Goal: Task Accomplishment & Management: Complete application form

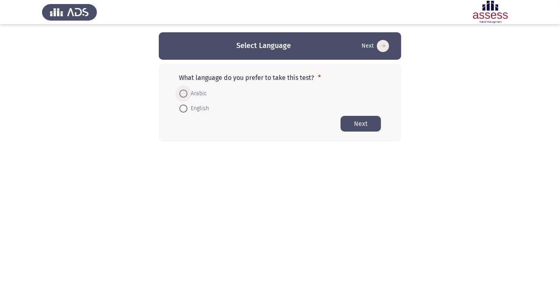
click at [183, 94] on span at bounding box center [183, 94] width 0 height 0
click at [183, 93] on input "Arabic" at bounding box center [183, 94] width 8 height 8
radio input "true"
click at [455, 120] on app-language-container "Select Language Next What language do you prefer to take this test? * Arabic En…" at bounding box center [280, 86] width 560 height 109
click at [358, 124] on button "Next" at bounding box center [361, 124] width 40 height 16
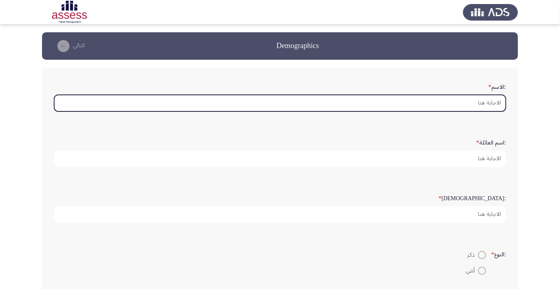
click at [469, 99] on input ":الاسم *" at bounding box center [280, 103] width 452 height 17
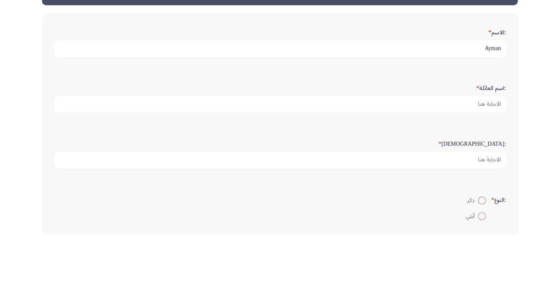
type input "Ayman"
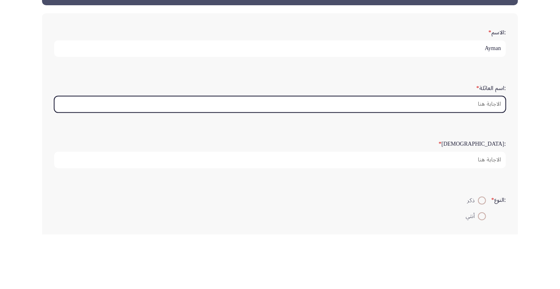
click at [487, 161] on input ":اسم العائلة *" at bounding box center [280, 159] width 452 height 17
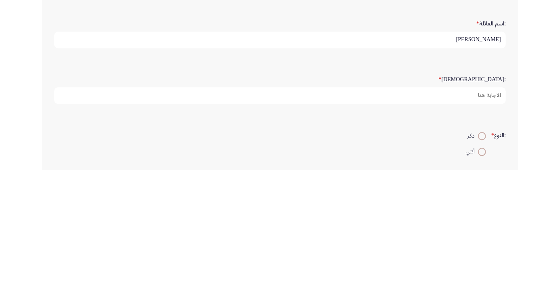
scroll to position [2, 0]
type input "[PERSON_NAME]"
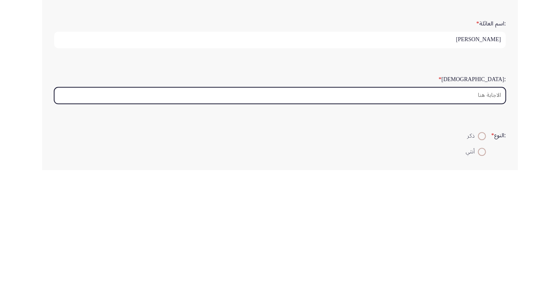
click at [465, 216] on input ":السن *" at bounding box center [280, 214] width 452 height 17
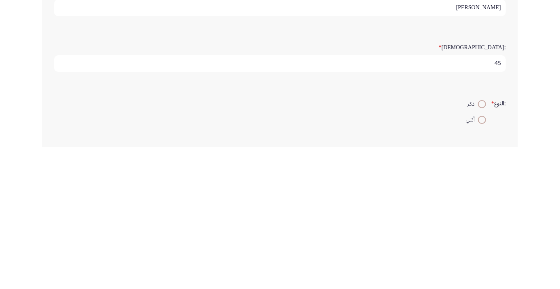
type input "45"
click at [482, 246] on span at bounding box center [482, 246] width 0 height 0
click at [481, 245] on input "ذكر" at bounding box center [482, 246] width 8 height 8
radio input "true"
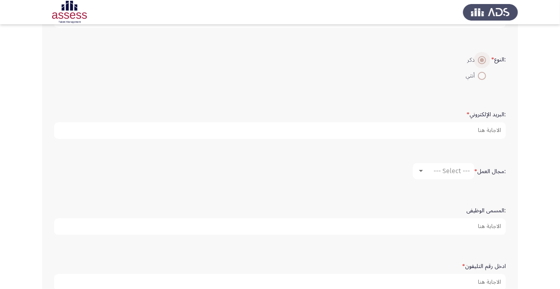
scroll to position [183, 0]
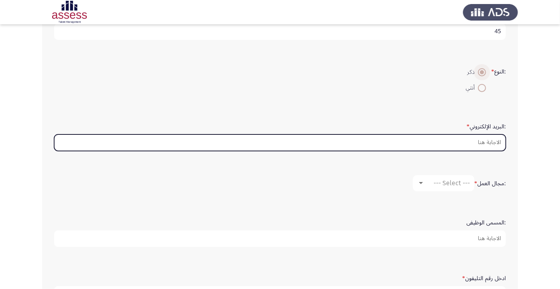
click at [451, 142] on input ":البريد الإلكتروني *" at bounding box center [280, 143] width 452 height 17
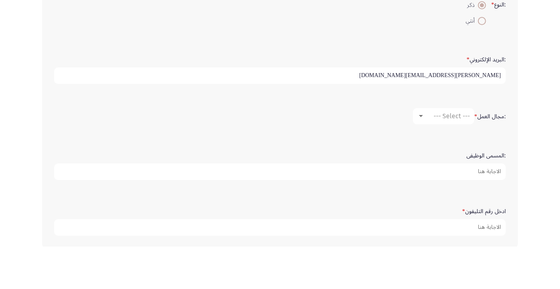
scroll to position [208, 0]
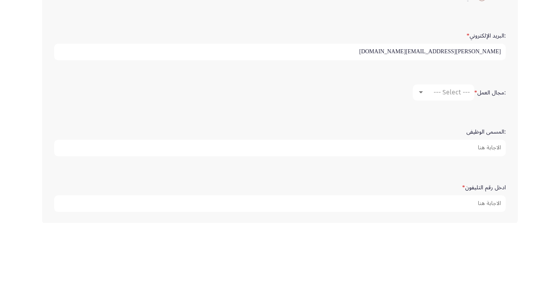
type input "[PERSON_NAME][EMAIL_ADDRESS][DOMAIN_NAME]"
click at [423, 157] on div at bounding box center [420, 159] width 7 height 6
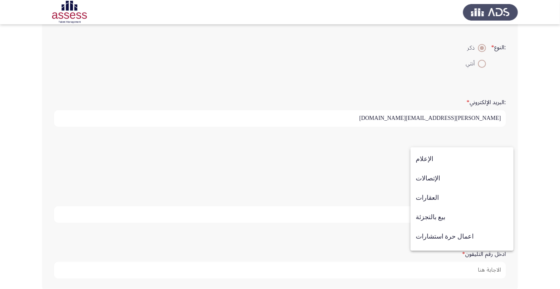
scroll to position [230, 0]
click at [435, 216] on span "بيع بالتجزئة" at bounding box center [462, 217] width 93 height 19
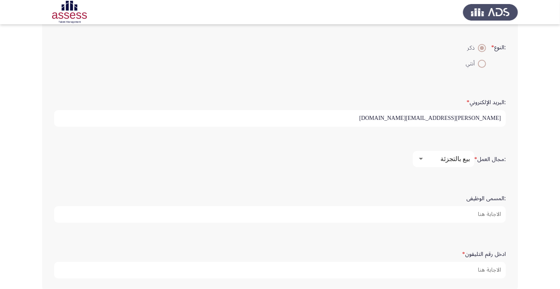
click at [487, 212] on input ":المسمى الوظيفى" at bounding box center [280, 214] width 452 height 17
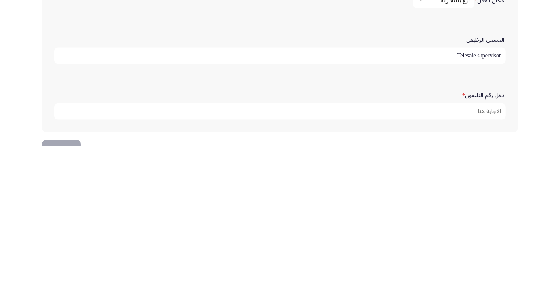
scroll to position [223, 0]
type input "Telesale supervisor"
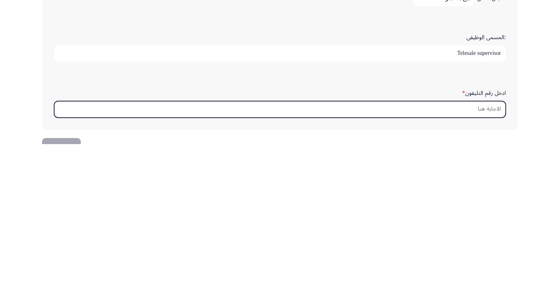
click at [487, 253] on input "ادخل رقم التليفون *" at bounding box center [280, 254] width 452 height 17
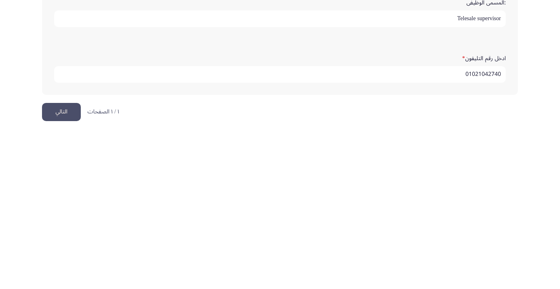
scroll to position [246, 0]
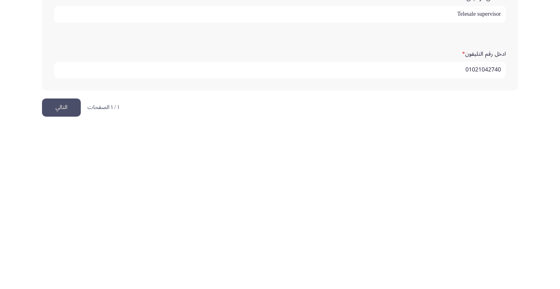
type input "01021042740"
click at [65, 269] on button "التالي" at bounding box center [61, 269] width 39 height 18
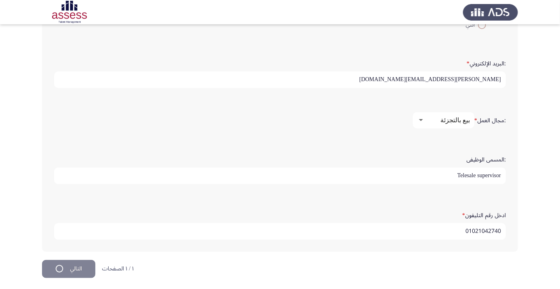
scroll to position [0, 0]
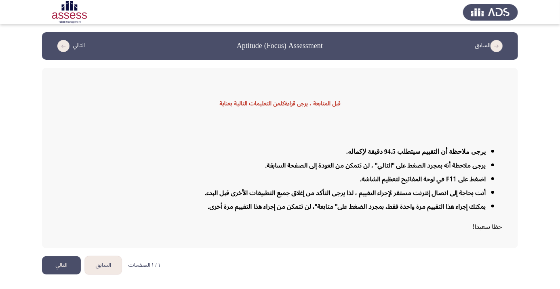
click at [65, 275] on button "التالي" at bounding box center [61, 266] width 39 height 18
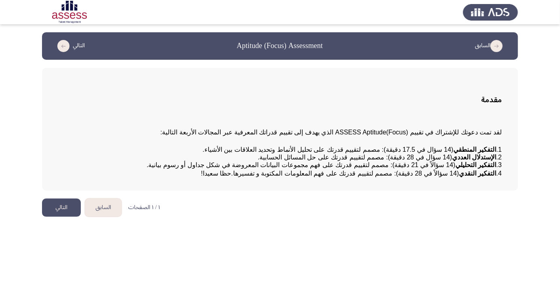
click at [543, 126] on app-assessment-container "السابق Aptitude (Focus) Assessment التالي مقدمة لقد تمت دعوتك للإشتراك في تقييم…" at bounding box center [280, 111] width 560 height 158
click at [408, 225] on html "السابق Aptitude (Focus) Assessment التالي مقدمة لقد تمت دعوتك للإشتراك في تقييم…" at bounding box center [280, 112] width 560 height 225
click at [354, 225] on html "السابق Aptitude (Focus) Assessment التالي مقدمة لقد تمت دعوتك للإشتراك في تقييم…" at bounding box center [280, 112] width 560 height 225
click at [511, 225] on html "السابق Aptitude (Focus) Assessment التالي مقدمة لقد تمت دعوتك للإشتراك في تقييم…" at bounding box center [280, 112] width 560 height 225
click at [64, 217] on button "التالي" at bounding box center [61, 208] width 39 height 18
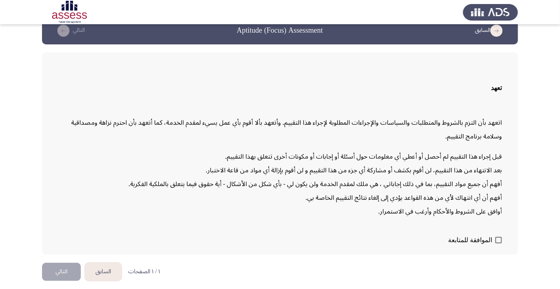
scroll to position [23, 0]
click at [498, 244] on span at bounding box center [498, 240] width 6 height 6
click at [498, 244] on input "الموافقة للمتابعة" at bounding box center [498, 244] width 0 height 0
checkbox input "true"
click at [66, 281] on button "التالي" at bounding box center [61, 272] width 39 height 18
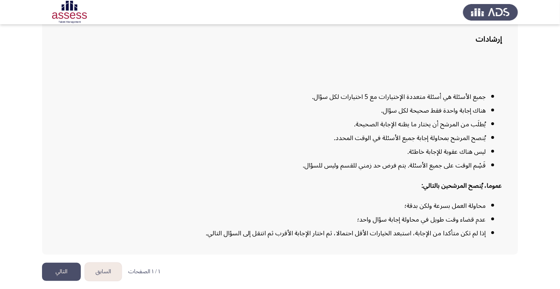
scroll to position [65, 0]
click at [453, 193] on strong "عموما، يُنصح المرشحين بالتالي:" at bounding box center [461, 186] width 80 height 14
click at [61, 281] on button "التالي" at bounding box center [61, 272] width 39 height 18
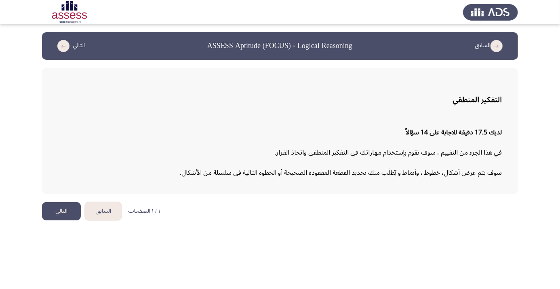
click at [478, 229] on html "السابق ASSESS Aptitude (FOCUS) - Logical Reasoning التالي التفكير المنطقي لديك …" at bounding box center [280, 114] width 560 height 229
click at [61, 213] on button "التالي" at bounding box center [61, 211] width 39 height 18
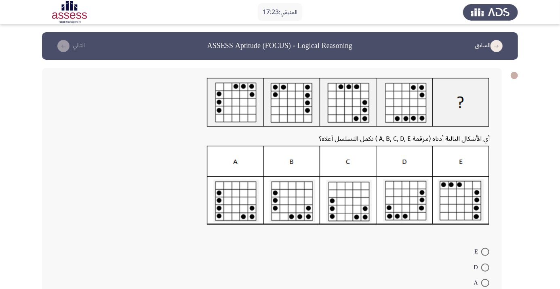
click at [530, 280] on app-assessment-container "المتبقي: 17:23 السابق ASSESS Aptitude (FOCUS) - Logical Reasoning التالي أي الأ…" at bounding box center [280, 186] width 560 height 308
click at [527, 289] on app-assessment-container "المتبقي: 17:22 السابق ASSESS Aptitude (FOCUS) - Logical Reasoning التالي أي الأ…" at bounding box center [280, 186] width 560 height 308
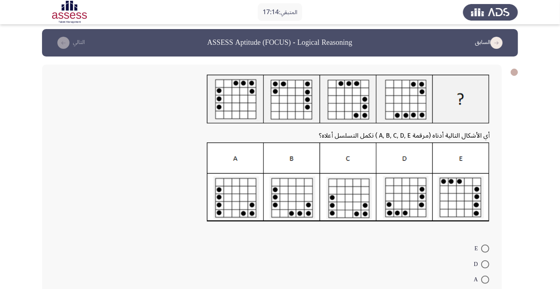
scroll to position [4, 0]
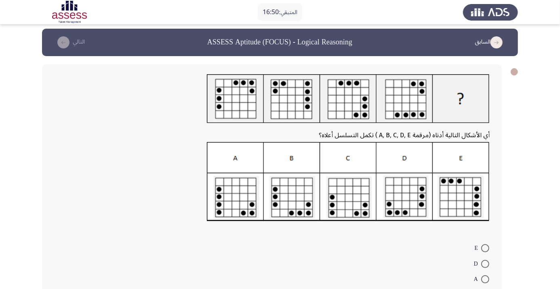
click at [485, 248] on span at bounding box center [485, 248] width 8 height 8
click at [485, 248] on input "E" at bounding box center [485, 248] width 8 height 8
radio input "true"
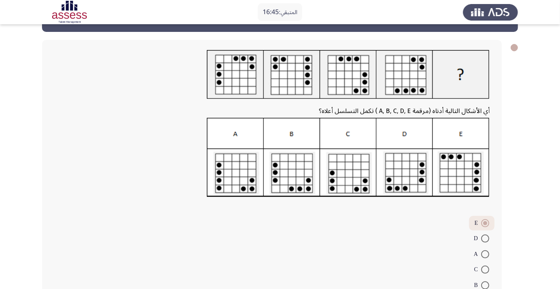
scroll to position [43, 0]
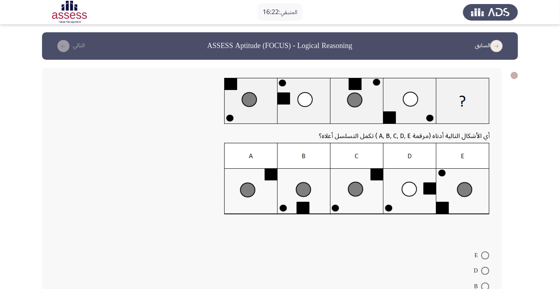
radio input "true"
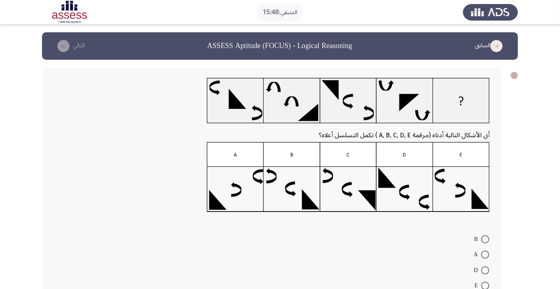
click at [314, 287] on form "B A D E C" at bounding box center [272, 270] width 436 height 78
click at [394, 253] on form "B A D E C" at bounding box center [272, 270] width 436 height 78
click at [294, 268] on form "B A D E C" at bounding box center [272, 270] width 436 height 78
click at [341, 255] on form "B A D E C" at bounding box center [272, 270] width 436 height 78
click at [485, 257] on span at bounding box center [485, 255] width 8 height 8
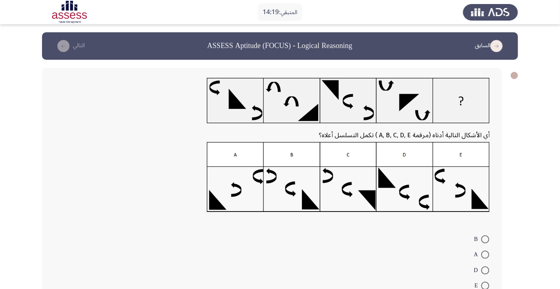
click at [485, 257] on input "A" at bounding box center [485, 255] width 8 height 8
radio input "true"
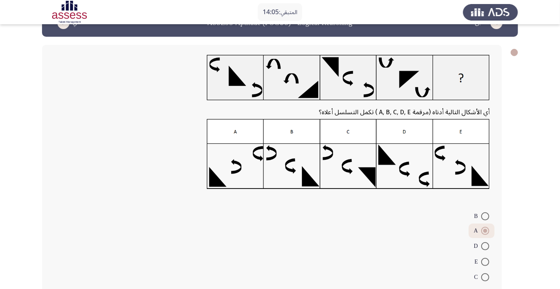
scroll to position [30, 0]
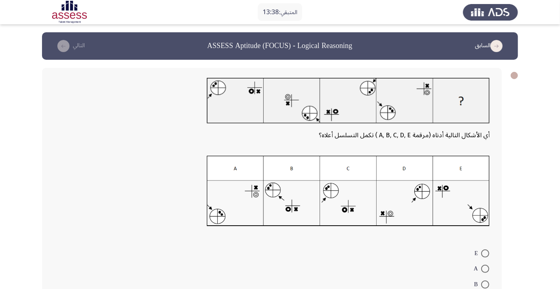
click at [353, 258] on form "E A B C D" at bounding box center [272, 284] width 436 height 78
click at [257, 217] on img at bounding box center [348, 191] width 283 height 71
click at [485, 284] on span at bounding box center [485, 285] width 8 height 8
click at [485, 284] on input "B" at bounding box center [485, 285] width 8 height 8
radio input "true"
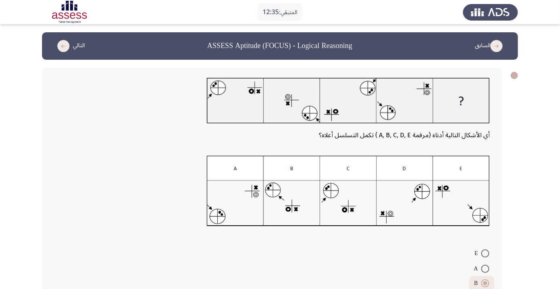
click at [527, 142] on app-assessment-container "المتبقي: 12:35 السابق ASSESS Aptitude (FOCUS) - Logical Reasoning التالي أي الأ…" at bounding box center [280, 186] width 560 height 308
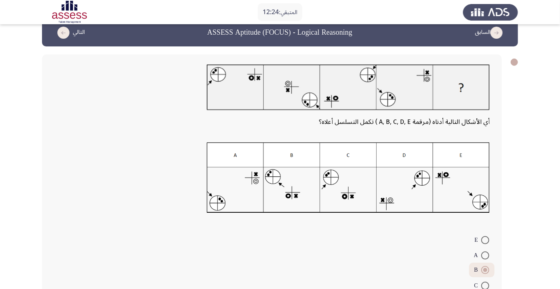
scroll to position [44, 0]
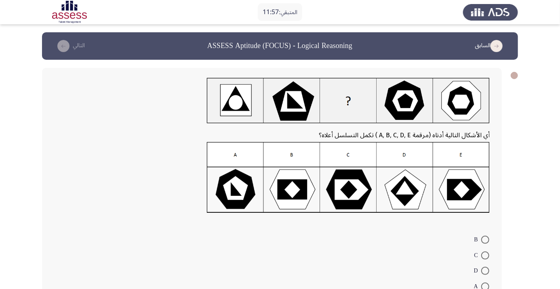
click at [396, 251] on form "B C D A E" at bounding box center [272, 271] width 436 height 78
click at [359, 238] on form "B C D A E" at bounding box center [272, 271] width 436 height 78
click at [316, 258] on form "B C D A E" at bounding box center [272, 271] width 436 height 78
click at [308, 198] on img at bounding box center [348, 177] width 283 height 71
click at [485, 240] on span at bounding box center [485, 240] width 8 height 8
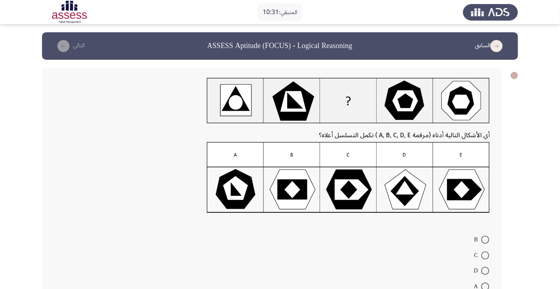
click at [485, 240] on input "B" at bounding box center [485, 240] width 8 height 8
radio input "true"
click at [391, 288] on form "B C D A E" at bounding box center [272, 270] width 436 height 77
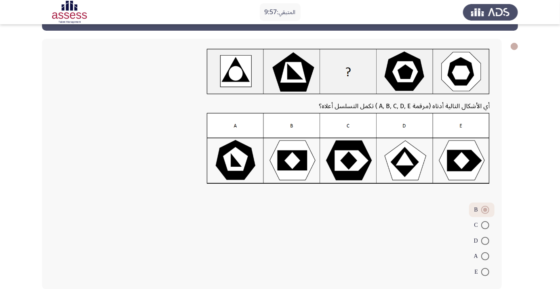
scroll to position [31, 0]
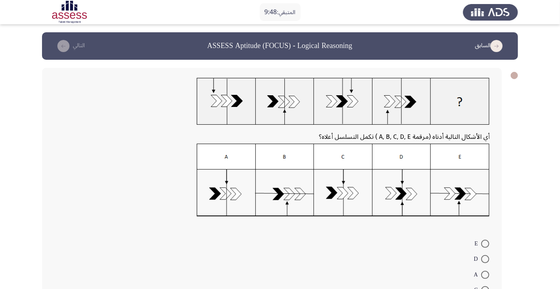
click at [294, 226] on div "أي الأشكال التالية أدناه (مرقمة A, B, C, D, E ) تكمل التسلسل أعلاه؟ E D A C B" at bounding box center [272, 196] width 460 height 256
click at [346, 269] on form "E D A C B" at bounding box center [272, 275] width 436 height 78
radio input "true"
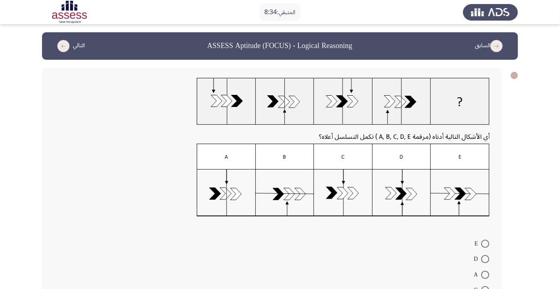
click at [70, 129] on div at bounding box center [272, 104] width 436 height 52
click at [44, 119] on div "أي الأشكال التالية أدناه (مرقمة A, B, C, D, E ) تكمل التسلسل أعلاه؟ E D A C B" at bounding box center [272, 195] width 460 height 255
click at [177, 266] on form "E D A C B" at bounding box center [272, 274] width 436 height 77
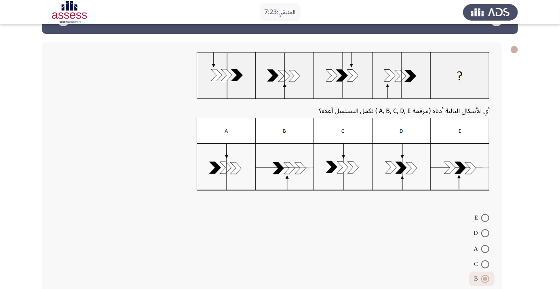
scroll to position [35, 0]
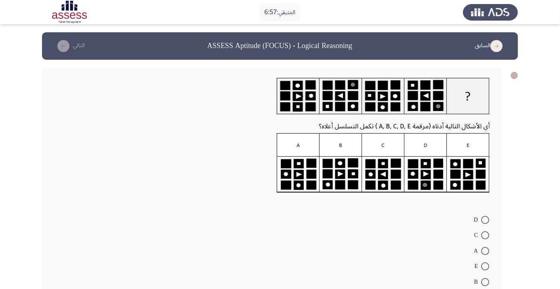
click at [333, 249] on form "D C A E B" at bounding box center [272, 251] width 436 height 78
click at [281, 223] on form "D C A E B" at bounding box center [272, 251] width 436 height 78
click at [487, 253] on span at bounding box center [485, 251] width 8 height 8
click at [487, 253] on input "A" at bounding box center [485, 251] width 8 height 8
radio input "true"
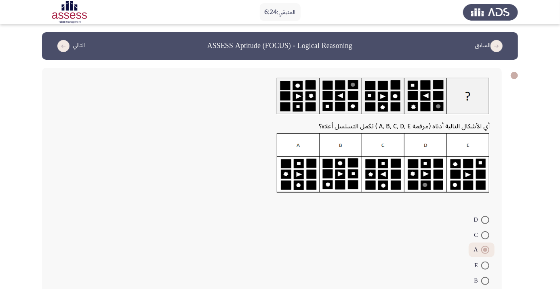
scroll to position [11, 0]
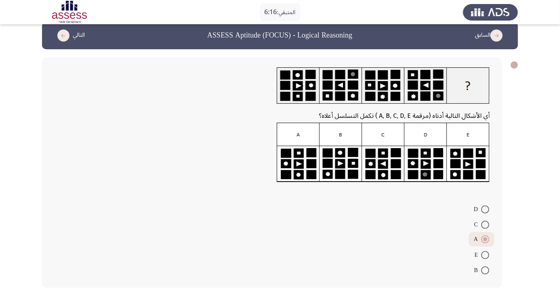
click at [485, 225] on span at bounding box center [485, 225] width 8 height 8
click at [485, 225] on input "C" at bounding box center [485, 225] width 8 height 8
radio input "true"
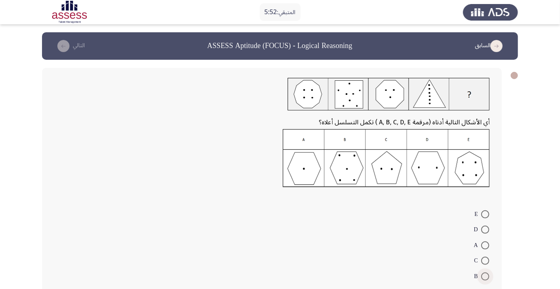
click at [485, 276] on span at bounding box center [485, 277] width 8 height 8
click at [485, 276] on input "B" at bounding box center [485, 277] width 8 height 8
radio input "true"
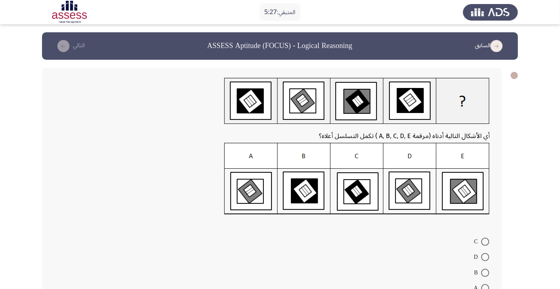
radio input "true"
click at [485, 242] on span at bounding box center [485, 242] width 8 height 8
click at [485, 242] on input "C" at bounding box center [485, 242] width 8 height 8
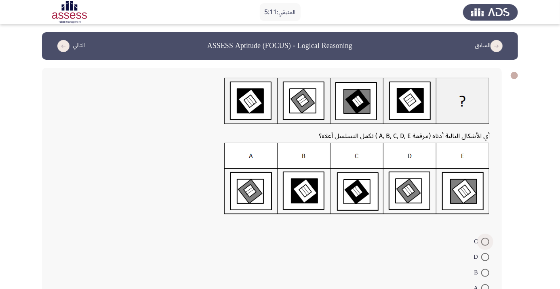
radio input "true"
click at [213, 282] on form "C D B A E" at bounding box center [272, 272] width 436 height 77
click at [181, 224] on div "أي الأشكال التالية أدناه (مرقمة A, B, C, D, E ) تكمل التسلسل أعلاه؟ C D B A E" at bounding box center [272, 194] width 460 height 253
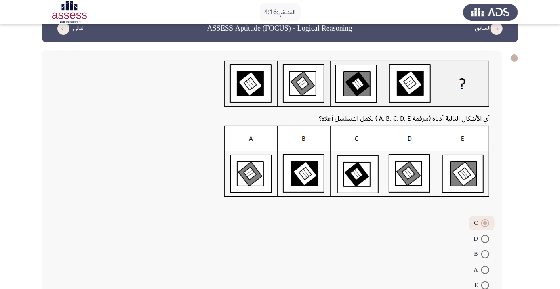
scroll to position [32, 0]
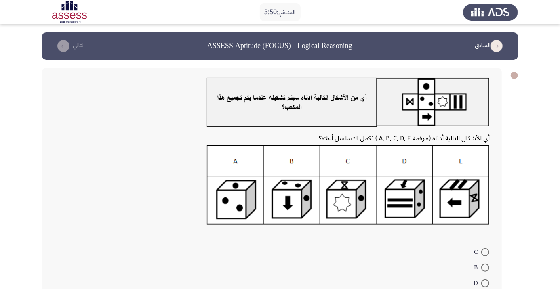
click at [64, 123] on div at bounding box center [272, 105] width 436 height 54
radio input "true"
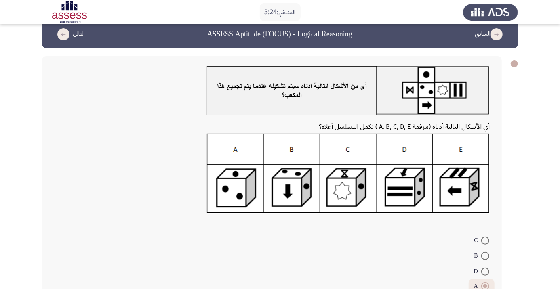
scroll to position [43, 0]
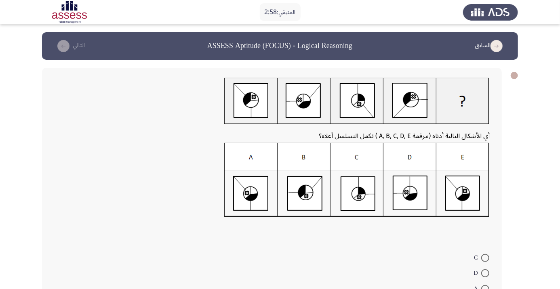
click at [375, 242] on div "أي الأشكال التالية أدناه (مرقمة A, B, C, D, E ) تكمل التسلسل أعلاه؟ C D A B E" at bounding box center [272, 203] width 460 height 270
click at [425, 289] on form "C D A B E" at bounding box center [272, 289] width 436 height 78
click at [485, 258] on span at bounding box center [485, 258] width 8 height 8
click at [485, 258] on input "C" at bounding box center [485, 258] width 8 height 8
radio input "true"
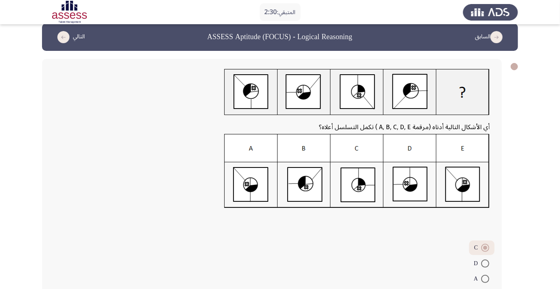
scroll to position [48, 0]
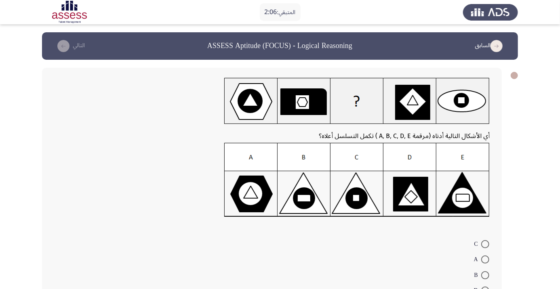
click at [485, 275] on span at bounding box center [485, 276] width 8 height 8
click at [485, 275] on input "B" at bounding box center [485, 276] width 8 height 8
radio input "true"
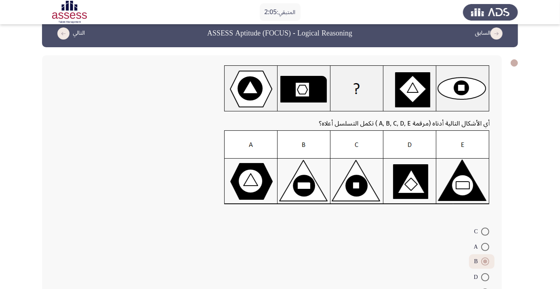
scroll to position [35, 0]
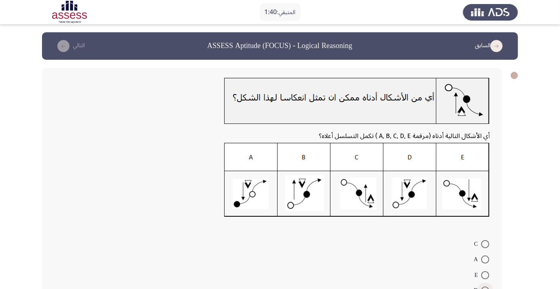
click at [485, 289] on span at bounding box center [485, 291] width 8 height 8
click at [485, 289] on input "D" at bounding box center [485, 291] width 8 height 8
radio input "true"
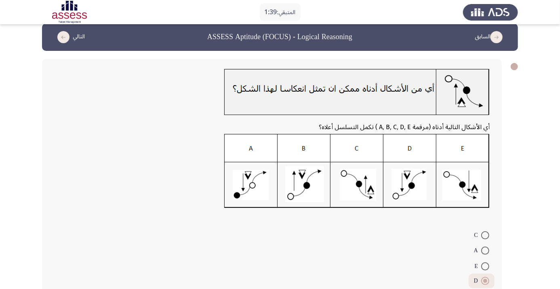
scroll to position [35, 0]
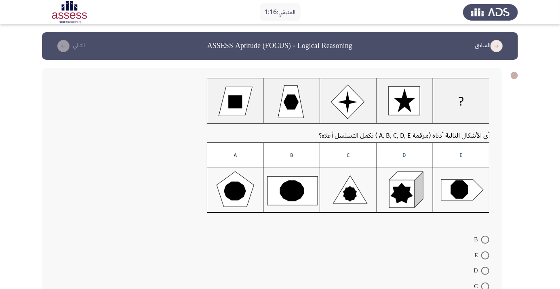
click at [483, 254] on span at bounding box center [485, 256] width 8 height 8
click at [483, 254] on input "E" at bounding box center [485, 256] width 8 height 8
radio input "true"
click at [485, 240] on span at bounding box center [485, 240] width 8 height 8
click at [485, 240] on input "B" at bounding box center [485, 240] width 8 height 8
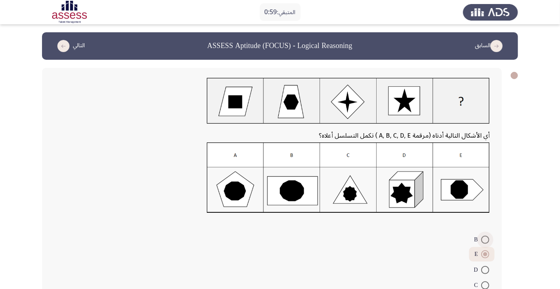
radio input "true"
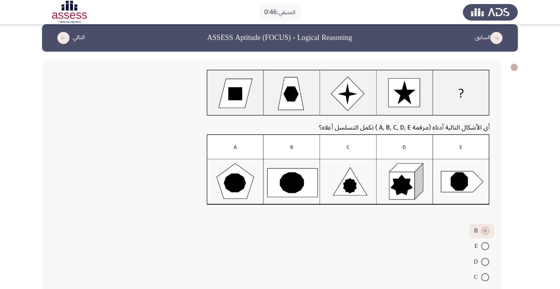
scroll to position [31, 0]
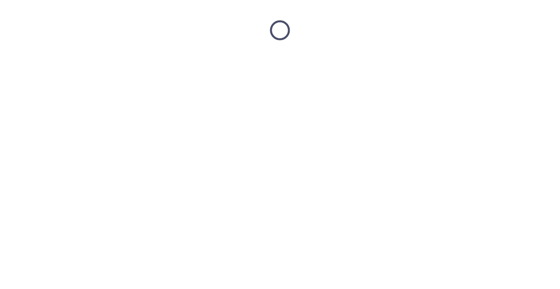
scroll to position [0, 0]
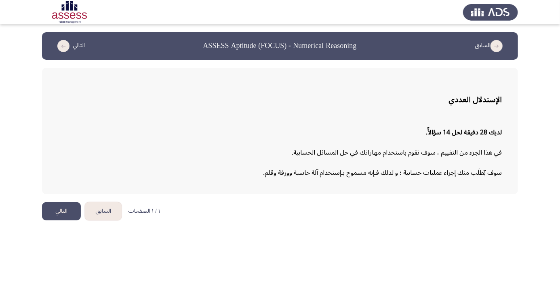
click at [66, 213] on button "التالي" at bounding box center [61, 211] width 39 height 18
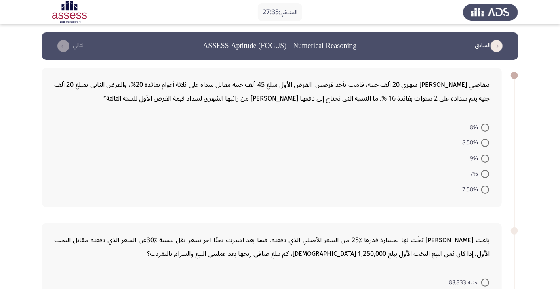
click at [55, 121] on form "8% 8.50% 9% 7% 7.50%" at bounding box center [272, 158] width 436 height 78
click at [70, 133] on form "8% 8.50% 9% 7% 7.50%" at bounding box center [272, 158] width 436 height 78
click at [63, 133] on form "8% 8.50% 9% 7% 7.50%" at bounding box center [272, 158] width 436 height 78
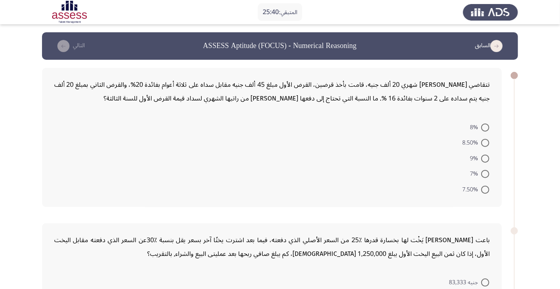
click at [485, 192] on span at bounding box center [485, 190] width 8 height 8
click at [485, 192] on input "7.50%" at bounding box center [485, 190] width 8 height 8
radio input "true"
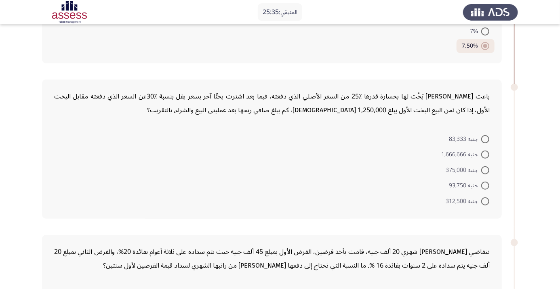
scroll to position [150, 0]
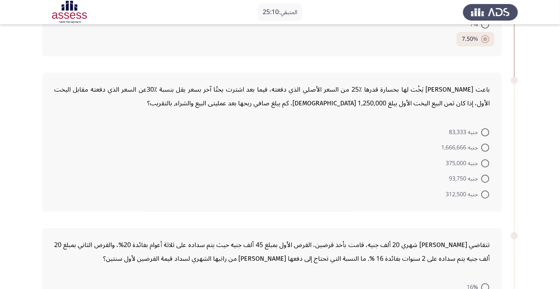
click at [61, 136] on form "جنيه 83,333 جنيه 1,666,666 جنيه 375,000 جنيه 93,750 جنيه 312,500" at bounding box center [272, 163] width 436 height 78
click at [54, 133] on div "باعت [PERSON_NAME] يَخْت لها بخسارة قدرها ٪25 من السعر الأصلي الذي دفعته، فيما …" at bounding box center [272, 142] width 460 height 139
click at [40, 164] on app-assessment-container "المتبقي: 24:18 السابق ASSESS Aptitude (FOCUS) - Numerical Reasoning التالي تتقا…" at bounding box center [280, 291] width 560 height 817
click at [59, 147] on form "جنيه 83,333 جنيه 1,666,666 جنيه 375,000 جنيه 93,750 جنيه 312,500" at bounding box center [272, 163] width 436 height 78
click at [57, 140] on form "جنيه 83,333 جنيه 1,666,666 جنيه 375,000 جنيه 93,750 جنيه 312,500" at bounding box center [272, 163] width 436 height 78
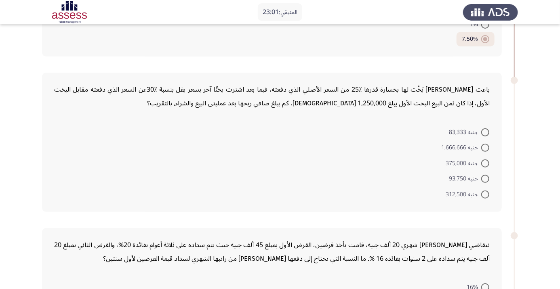
click at [53, 141] on div "باعت [PERSON_NAME] يَخْت لها بخسارة قدرها ٪25 من السعر الأصلي الذي دفعته، فيما …" at bounding box center [272, 142] width 460 height 139
click at [46, 146] on div "باعت [PERSON_NAME] يَخْت لها بخسارة قدرها ٪25 من السعر الأصلي الذي دفعته، فيما …" at bounding box center [272, 142] width 460 height 139
click at [485, 132] on span at bounding box center [485, 132] width 8 height 8
click at [485, 132] on input "جنيه 83,333" at bounding box center [485, 132] width 8 height 8
radio input "true"
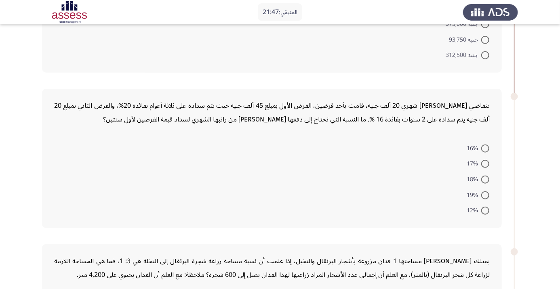
scroll to position [288, 0]
click at [71, 160] on form "16% 17% 18% 19% 12%" at bounding box center [272, 179] width 436 height 78
click at [39, 167] on app-assessment-container "المتبقي: 20:55 السابق ASSESS Aptitude (FOCUS) - Numerical Reasoning التالي تتقا…" at bounding box center [280, 152] width 560 height 817
click at [49, 168] on div "تتقاضي [PERSON_NAME] شهري 20 ألف جنيه، قامت بأخذ قرضين، القرض الأول بمبلغ 45 أل…" at bounding box center [272, 157] width 460 height 139
click at [484, 212] on span at bounding box center [485, 210] width 8 height 8
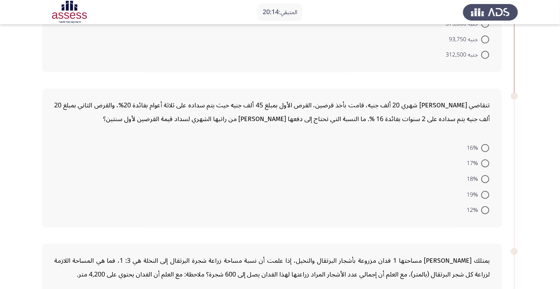
click at [484, 212] on input "12%" at bounding box center [485, 210] width 8 height 8
radio input "true"
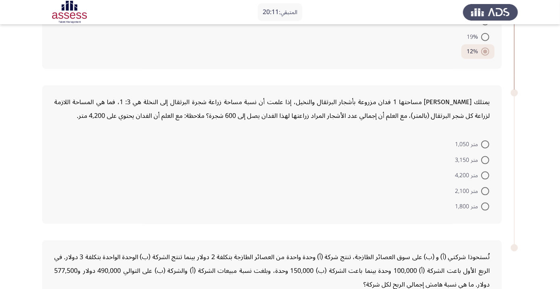
scroll to position [447, 0]
click at [74, 152] on form "متر 1,050 متر 3,150 متر 4,200 متر 2,100 متر 1,800" at bounding box center [272, 175] width 436 height 78
click at [81, 163] on form "متر 1,050 متر 3,150 متر 4,200 متر 2,100 متر 1,800" at bounding box center [272, 175] width 436 height 78
click at [65, 164] on form "متر 1,050 متر 3,150 متر 4,200 متر 2,100 متر 1,800" at bounding box center [272, 175] width 436 height 78
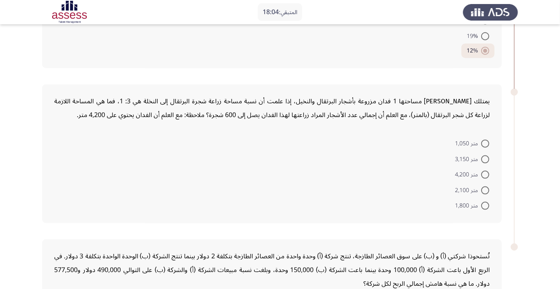
click at [70, 162] on form "متر 1,050 متر 3,150 متر 4,200 متر 2,100 متر 1,800" at bounding box center [272, 175] width 436 height 78
click at [485, 158] on span at bounding box center [485, 160] width 8 height 8
click at [485, 158] on input "متر 3,150" at bounding box center [485, 160] width 8 height 8
radio input "true"
click at [75, 171] on form "متر 1,050 متر 3,150 متر 4,200 متر 2,100 متر 1,800" at bounding box center [272, 174] width 436 height 77
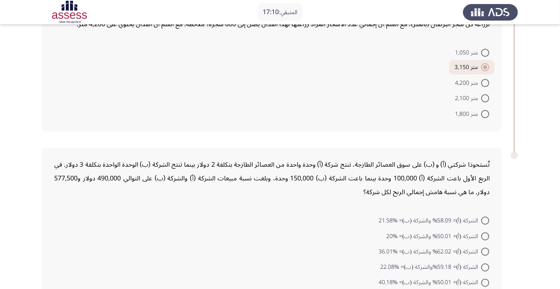
scroll to position [550, 0]
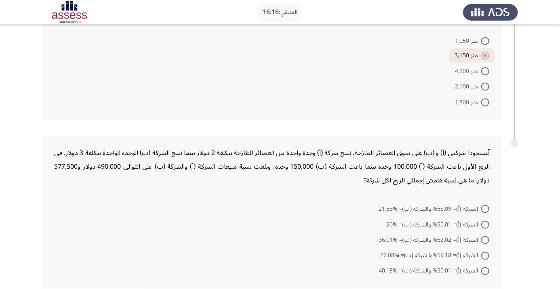
click at [76, 196] on div "تُستحوذا شركتي (أ) و (ب) على سوق العصائر الطازجة، تنتج شركة (أ) وحدة واحدة من ا…" at bounding box center [272, 212] width 460 height 153
click at [67, 197] on div "تُستحوذا شركتي (أ) و (ب) على سوق العصائر الطازجة، تنتج شركة (أ) وحدة واحدة من ا…" at bounding box center [272, 212] width 460 height 153
click at [99, 198] on div "تُستحوذا شركتي (أ) و (ب) على سوق العصائر الطازجة، تنتج شركة (أ) وحدة واحدة من ا…" at bounding box center [272, 212] width 460 height 153
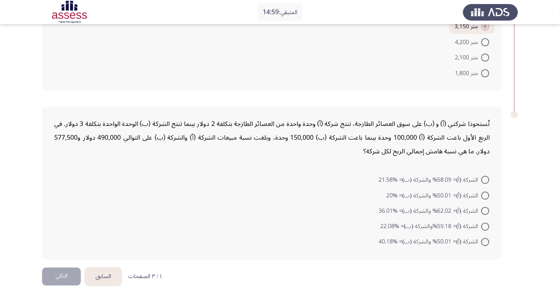
scroll to position [580, 0]
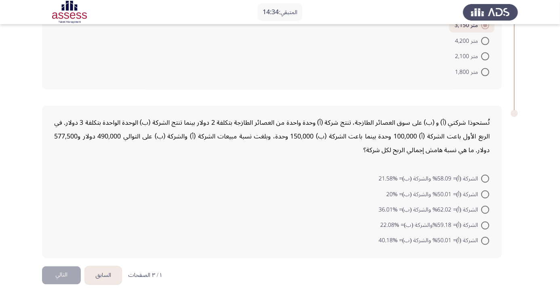
click at [84, 149] on div "تُستحوذا شركتي (أ) و (ب) على سوق العصائر الطازجة، تنتج شركة (أ) وحدة واحدة من ا…" at bounding box center [272, 136] width 436 height 41
click at [99, 175] on form "الشركة (أ)= 58.09% والشركة (ب)= %21.58 الشركة (أ)= 50.01% والشركة (ب)= %20 الشر…" at bounding box center [272, 210] width 436 height 78
click at [72, 141] on div "تُستحوذا شركتي (أ) و (ب) على سوق العصائر الطازجة، تنتج شركة (أ) وحدة واحدة من ا…" at bounding box center [272, 136] width 436 height 41
click at [63, 135] on div "تُستحوذا شركتي (أ) و (ب) على سوق العصائر الطازجة، تنتج شركة (أ) وحدة واحدة من ا…" at bounding box center [272, 136] width 436 height 41
click at [82, 147] on div "تُستحوذا شركتي (أ) و (ب) على سوق العصائر الطازجة، تنتج شركة (أ) وحدة واحدة من ا…" at bounding box center [272, 136] width 436 height 41
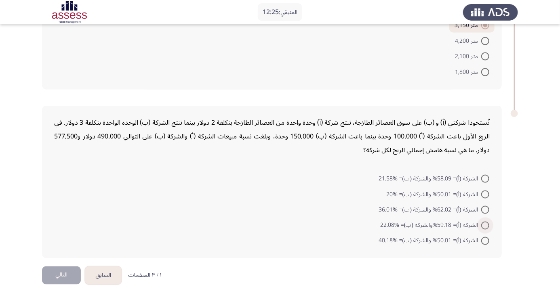
click at [485, 224] on span at bounding box center [485, 226] width 8 height 8
click at [485, 224] on input "الشركة (أ)= 59.18%والشركة (ب)= %22.08" at bounding box center [485, 226] width 8 height 8
radio input "true"
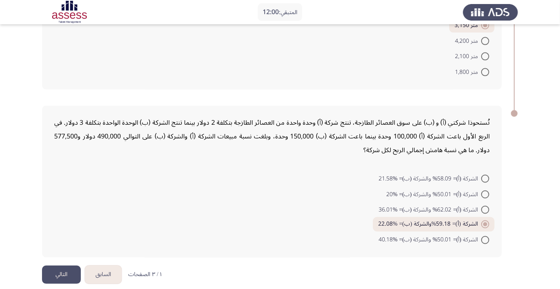
click at [73, 150] on div "تُستحوذا شركتي (أ) و (ب) على سوق العصائر الطازجة، تنتج شركة (أ) وحدة واحدة من ا…" at bounding box center [272, 136] width 436 height 41
click at [86, 169] on div "تُستحوذا شركتي (أ) و (ب) على سوق العصائر الطازجة، تنتج شركة (أ) وحدة واحدة من ا…" at bounding box center [272, 182] width 460 height 152
click at [79, 153] on div "تُستحوذا شركتي (أ) و (ب) على سوق العصائر الطازجة، تنتج شركة (أ) وحدة واحدة من ا…" at bounding box center [272, 136] width 436 height 41
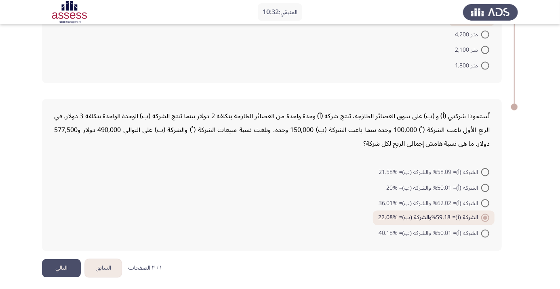
scroll to position [587, 0]
click at [67, 265] on button "التالي" at bounding box center [61, 268] width 39 height 18
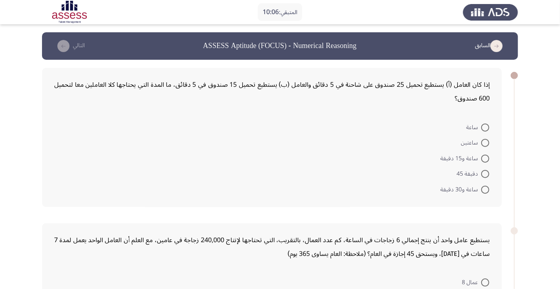
click at [67, 149] on form "ساعة ساعتين ساعة و15 دقيقة دقيقة 45 ساعة و30 دقيقة" at bounding box center [272, 158] width 436 height 78
click at [45, 140] on div "إذا كان العامل (أ) يستطيع تحميل 25 صندوق على شاحنة في 5 دقائق والعامل (ب) يستطي…" at bounding box center [272, 137] width 460 height 139
click at [80, 139] on form "ساعة ساعتين ساعة و15 دقيقة دقيقة 45 ساعة و30 دقيقة" at bounding box center [272, 158] width 436 height 78
click at [58, 136] on form "ساعة ساعتين ساعة و15 دقيقة دقيقة 45 ساعة و30 دقيقة" at bounding box center [272, 158] width 436 height 78
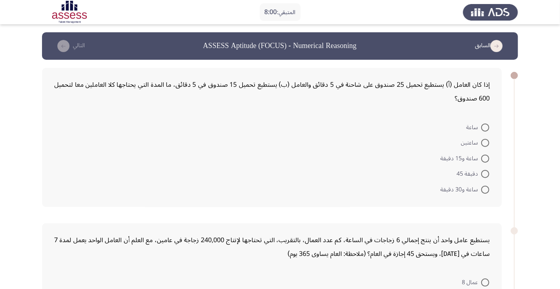
click at [67, 136] on form "ساعة ساعتين ساعة و15 دقيقة دقيقة 45 ساعة و30 دقيقة" at bounding box center [272, 158] width 436 height 78
click at [485, 158] on span at bounding box center [485, 159] width 8 height 8
click at [485, 158] on input "ساعة و15 دقيقة" at bounding box center [485, 159] width 8 height 8
radio input "true"
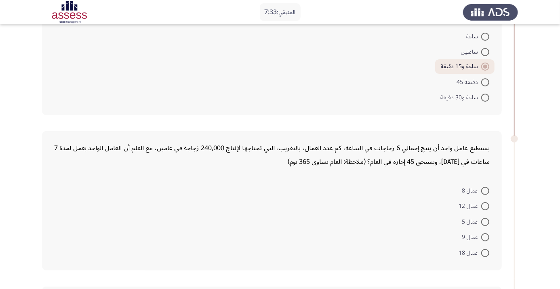
scroll to position [97, 0]
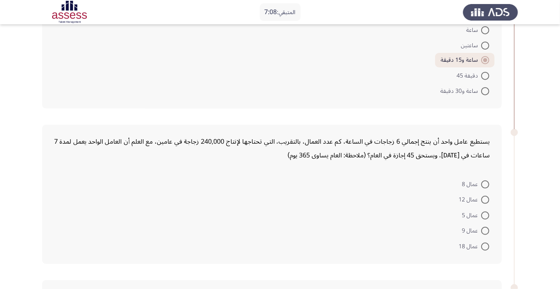
click at [87, 181] on form "عمال 8 عمال 12 عمال 5 عمال 9 عمال 18" at bounding box center [272, 215] width 436 height 78
click at [80, 186] on form "عمال 8 عمال 12 عمال 5 عمال 9 عمال 18" at bounding box center [272, 215] width 436 height 78
click at [66, 176] on form "عمال 8 عمال 12 عمال 5 عمال 9 عمال 18" at bounding box center [272, 215] width 436 height 78
click at [485, 246] on span at bounding box center [485, 247] width 8 height 8
click at [485, 246] on input "عمال 18" at bounding box center [485, 247] width 8 height 8
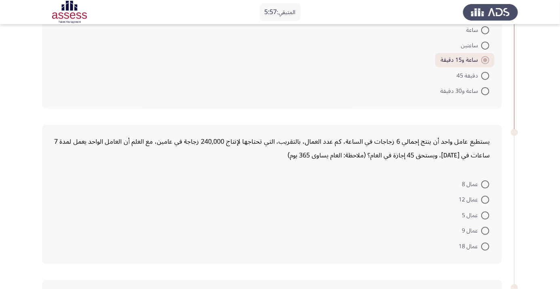
radio input "true"
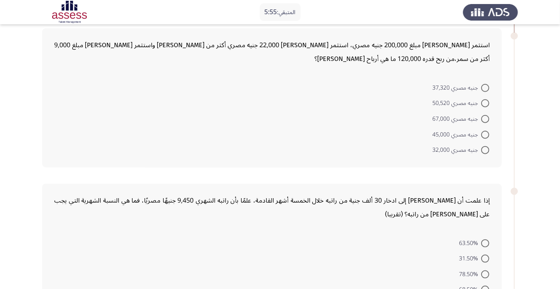
scroll to position [351, 0]
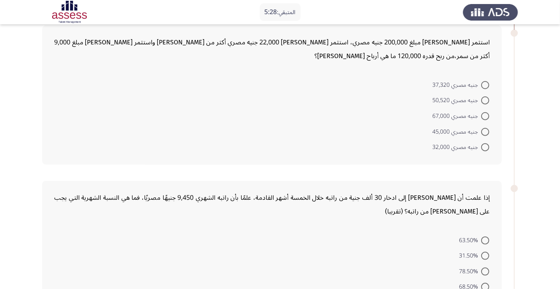
click at [74, 119] on form "جنيه مصري 37,320 جنيه مصري 50,520 جنيه مصري 67,000 جنيه مصري 45,000 جنيه مصري 3…" at bounding box center [272, 116] width 436 height 78
click at [66, 108] on form "جنيه مصري 37,320 جنيه مصري 50,520 جنيه مصري 67,000 جنيه مصري 45,000 جنيه مصري 3…" at bounding box center [272, 116] width 436 height 78
click at [73, 121] on form "جنيه مصري 37,320 جنيه مصري 50,520 جنيه مصري 67,000 جنيه مصري 45,000 جنيه مصري 3…" at bounding box center [272, 116] width 436 height 78
click at [76, 123] on form "جنيه مصري 37,320 جنيه مصري 50,520 جنيه مصري 67,000 جنيه مصري 45,000 جنيه مصري 3…" at bounding box center [272, 116] width 436 height 78
click at [488, 117] on span at bounding box center [485, 116] width 8 height 8
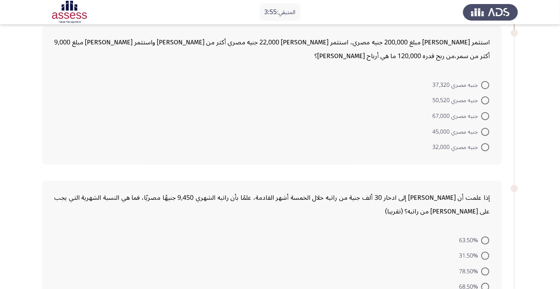
click at [488, 117] on input "جنيه مصري 67,000" at bounding box center [485, 116] width 8 height 8
radio input "true"
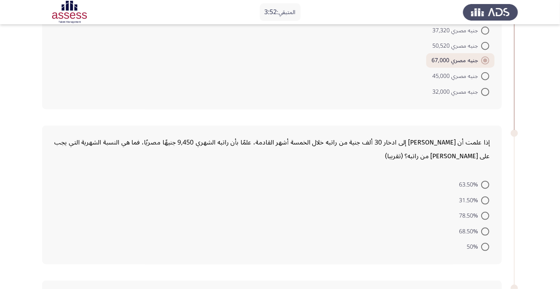
click at [76, 189] on form "63.50% 31.50% 78.50% 68.50% 50%" at bounding box center [272, 216] width 436 height 78
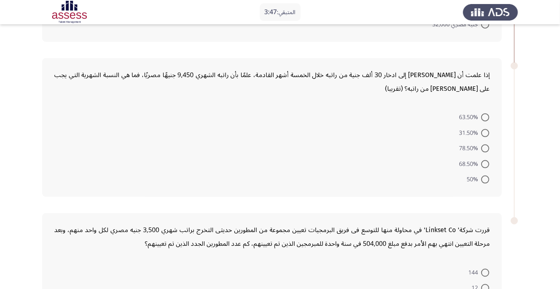
scroll to position [470, 0]
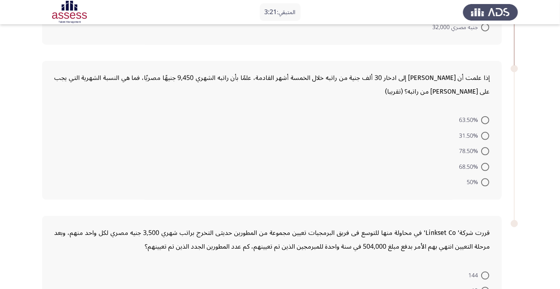
click at [82, 140] on form "63.50% 31.50% 78.50% 68.50% 50%" at bounding box center [272, 151] width 436 height 78
click at [487, 137] on span at bounding box center [485, 136] width 8 height 8
click at [487, 137] on input "31.50%" at bounding box center [485, 136] width 8 height 8
radio input "true"
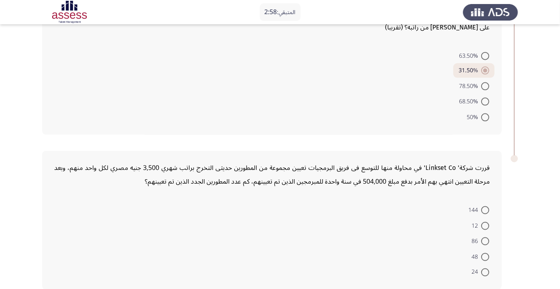
scroll to position [536, 0]
click at [77, 198] on div "قررت شركة' Linkset Co' في محاولة منها للتوسع فى فريق البرمجيات تعيين مجموعة من …" at bounding box center [272, 219] width 460 height 139
click at [485, 208] on span at bounding box center [485, 209] width 8 height 8
click at [485, 208] on input "144" at bounding box center [485, 209] width 8 height 8
radio input "true"
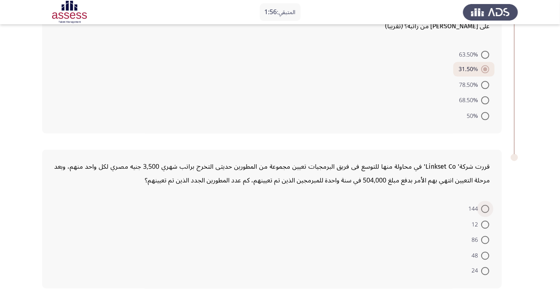
scroll to position [535, 0]
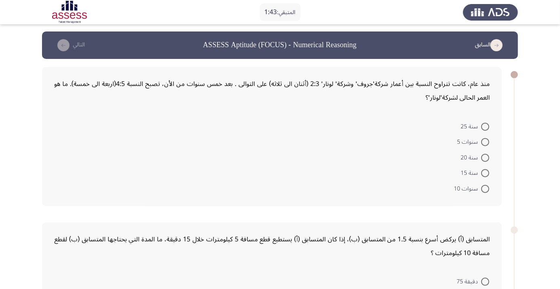
scroll to position [0, 0]
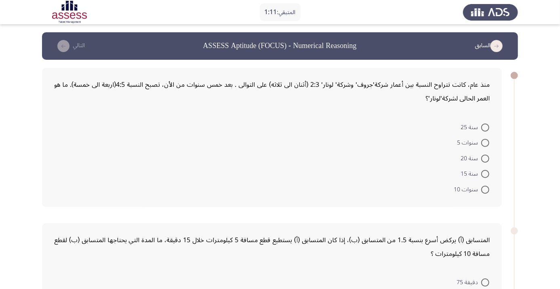
click at [485, 143] on span at bounding box center [485, 143] width 8 height 8
click at [485, 143] on input "سنوات 5" at bounding box center [485, 143] width 8 height 8
radio input "true"
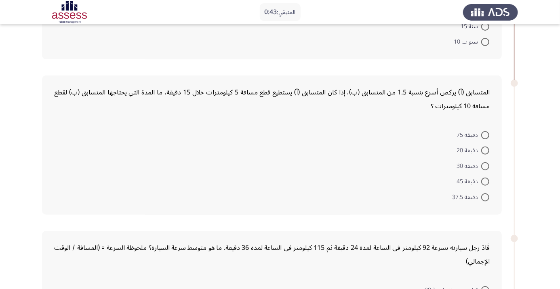
scroll to position [150, 0]
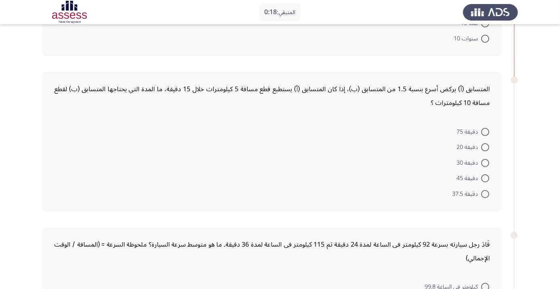
click at [72, 181] on form "دقيقة 75 دقيقة 20 دقيقة 30 دقيقة 45 دقيقة 37.5" at bounding box center [272, 163] width 436 height 78
click at [485, 147] on span at bounding box center [485, 147] width 8 height 8
click at [485, 147] on input "دقيقة 20" at bounding box center [485, 147] width 8 height 8
radio input "true"
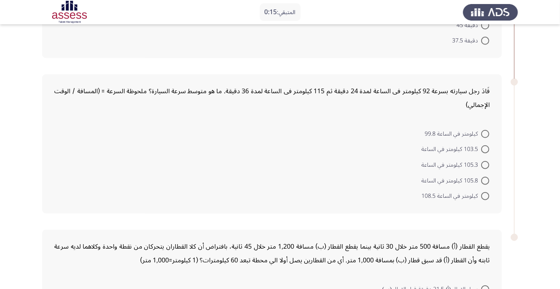
scroll to position [304, 0]
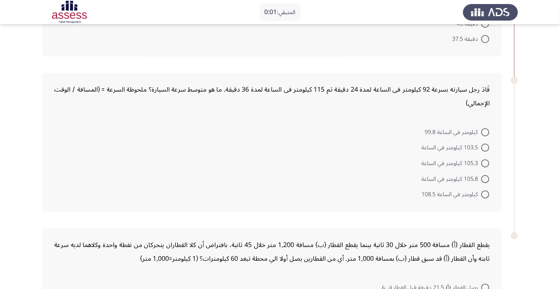
click at [485, 147] on span at bounding box center [485, 148] width 8 height 8
click at [485, 147] on input "103.5 كيلومتر في الساعة" at bounding box center [485, 148] width 8 height 8
radio input "true"
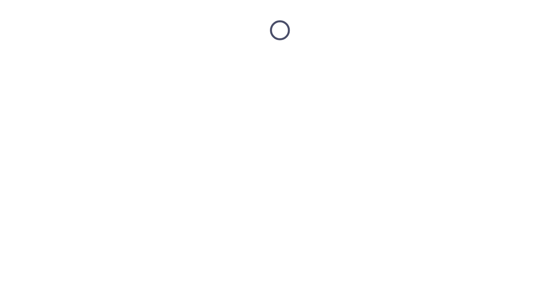
scroll to position [0, 0]
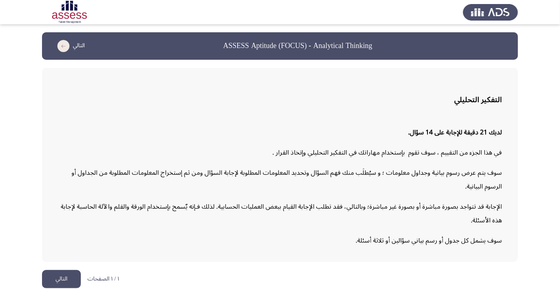
click at [67, 289] on button "التالي" at bounding box center [61, 279] width 39 height 18
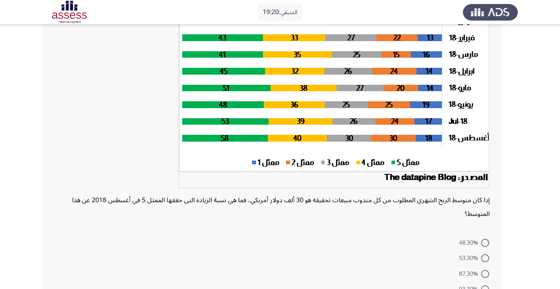
scroll to position [84, 0]
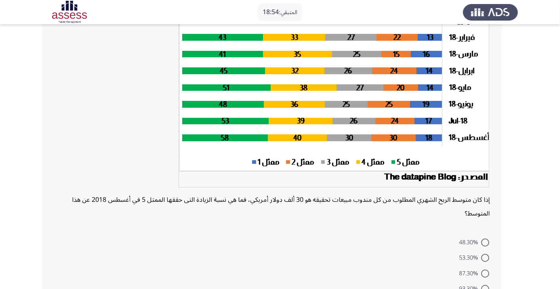
click at [52, 157] on div "إذا كان متوسط الربح الشهري المطلوب من كل مندوب مبيعات تحقيقه هو 30 ألف دولار أم…" at bounding box center [272, 152] width 460 height 339
click at [65, 170] on div at bounding box center [272, 94] width 436 height 200
click at [0, 136] on app-assessment-container "المتبقي: 18:27 السابق ASSESS Aptitude (FOCUS) - Analytical Thinking التالي إذا …" at bounding box center [280, 139] width 560 height 383
click at [485, 242] on span at bounding box center [485, 243] width 8 height 8
click at [485, 242] on input "48.30%" at bounding box center [485, 243] width 8 height 8
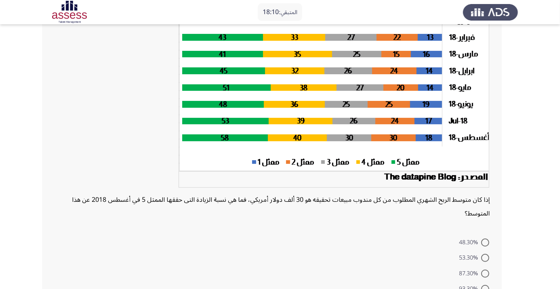
radio input "true"
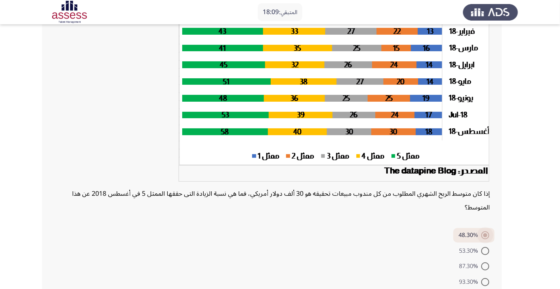
scroll to position [118, 0]
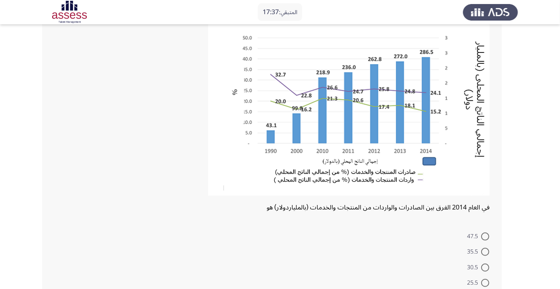
scroll to position [66, 0]
click at [63, 183] on div at bounding box center [272, 107] width 436 height 190
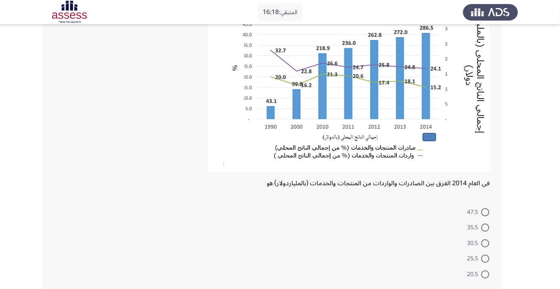
scroll to position [95, 0]
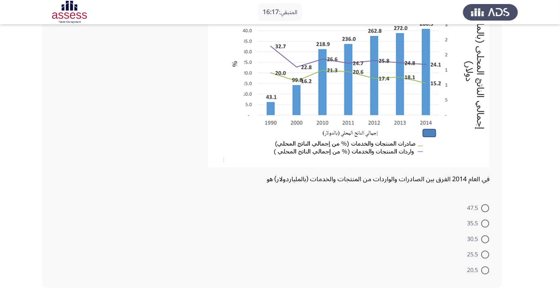
click at [51, 160] on div "في العام 2014 الفرق بين الصادرات والواردات من المنتجات والخدمات (بالملياردولار)…" at bounding box center [272, 131] width 460 height 316
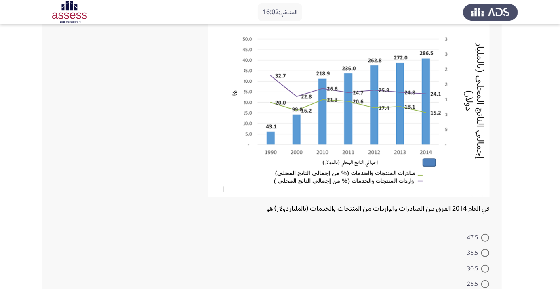
scroll to position [72, 0]
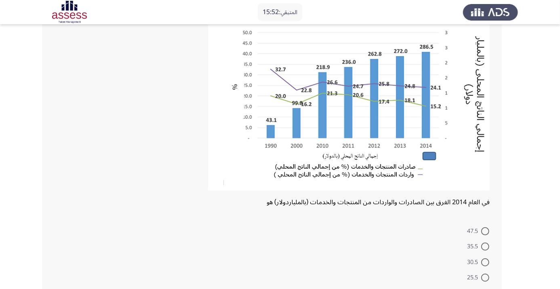
click at [489, 289] on span at bounding box center [485, 294] width 8 height 8
click at [489, 289] on input "20.5" at bounding box center [485, 294] width 8 height 8
radio input "true"
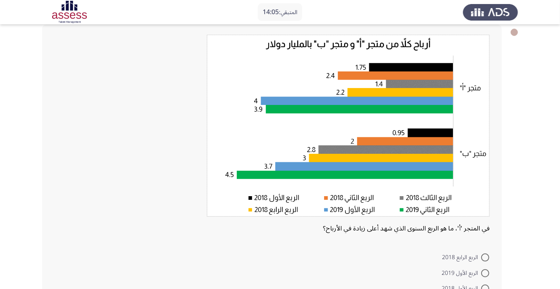
scroll to position [44, 0]
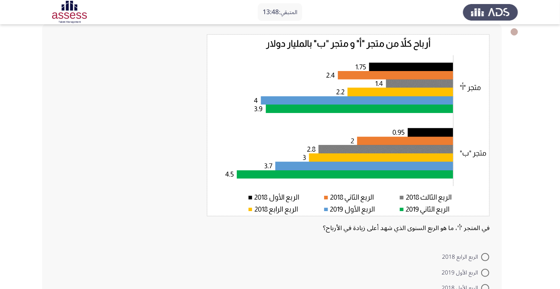
click at [485, 272] on span at bounding box center [485, 273] width 8 height 8
click at [485, 272] on input "الربع الأول 2019" at bounding box center [485, 273] width 8 height 8
radio input "true"
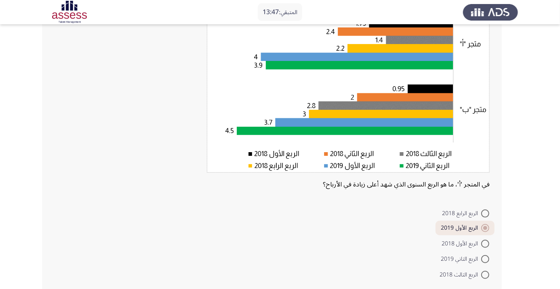
scroll to position [92, 0]
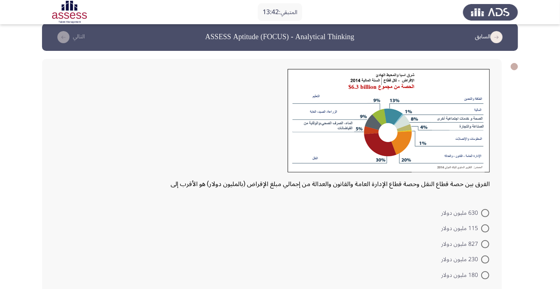
scroll to position [14, 0]
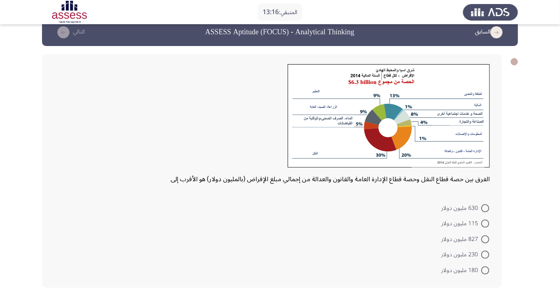
click at [62, 157] on div at bounding box center [272, 118] width 436 height 108
click at [77, 176] on div "الفرق بين حصة قطاع النقل وحصة قطاع الإدارة العامة والقانون والعدالة من إجمالي م…" at bounding box center [272, 180] width 436 height 14
click at [54, 176] on div "الفرق بين حصة قطاع النقل وحصة قطاع الإدارة العامة والقانون والعدالة من إجمالي م…" at bounding box center [272, 180] width 436 height 14
click at [41, 164] on app-assessment-container "المتبقي: 11:58 السابق ASSESS Aptitude (FOCUS) - Analytical Thinking التالي الفر…" at bounding box center [280, 158] width 560 height 278
click at [48, 151] on div "الفرق بين حصة قطاع النقل وحصة قطاع الإدارة العامة والقانون والعدالة من إجمالي م…" at bounding box center [272, 171] width 460 height 234
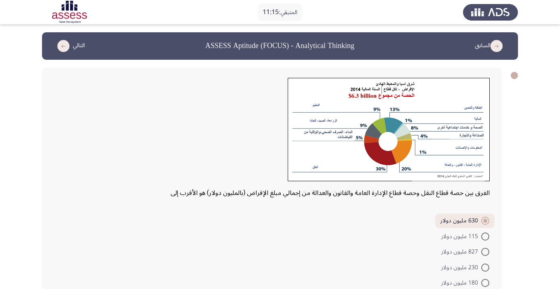
scroll to position [51, 0]
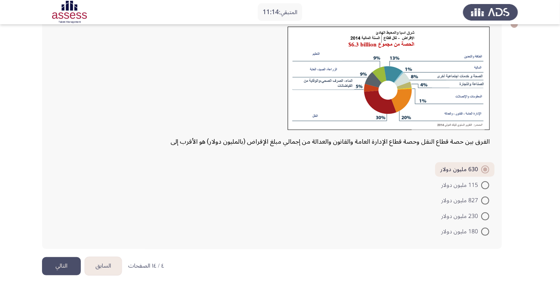
click at [65, 267] on button "التالي" at bounding box center [61, 266] width 39 height 18
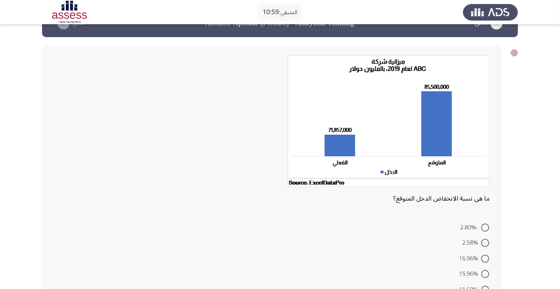
scroll to position [19, 0]
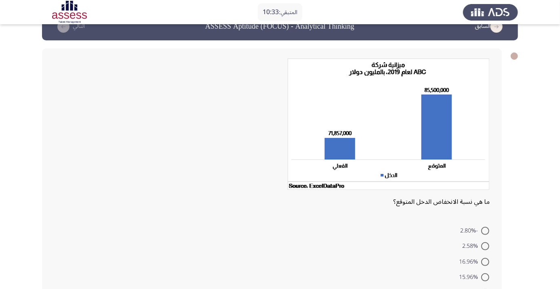
click at [57, 155] on div at bounding box center [272, 127] width 436 height 137
click at [485, 277] on span at bounding box center [485, 278] width 8 height 8
click at [485, 277] on input "15.96%" at bounding box center [485, 278] width 8 height 8
radio input "true"
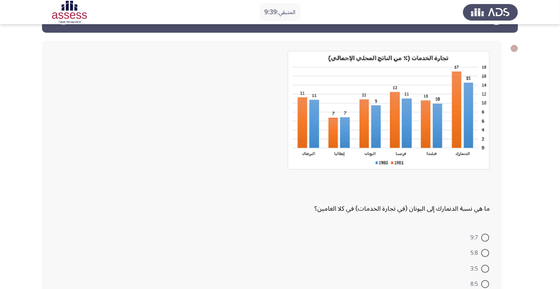
scroll to position [36, 0]
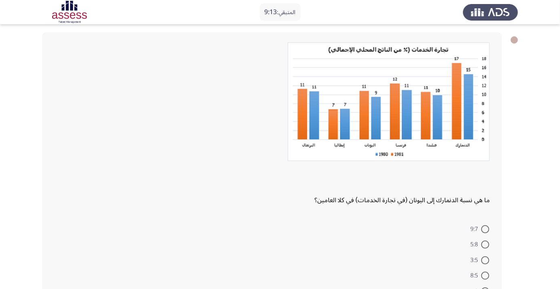
click at [71, 103] on div at bounding box center [272, 104] width 436 height 124
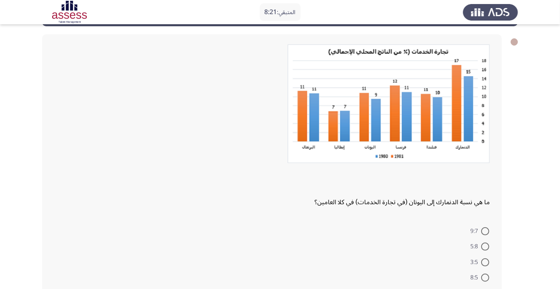
click at [60, 134] on div at bounding box center [272, 106] width 436 height 124
click at [485, 262] on span at bounding box center [485, 263] width 8 height 8
click at [485, 262] on input "3:5" at bounding box center [485, 263] width 8 height 8
radio input "true"
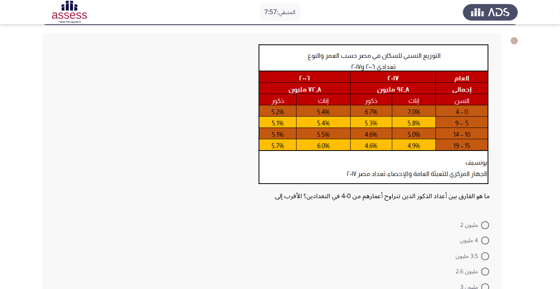
scroll to position [36, 0]
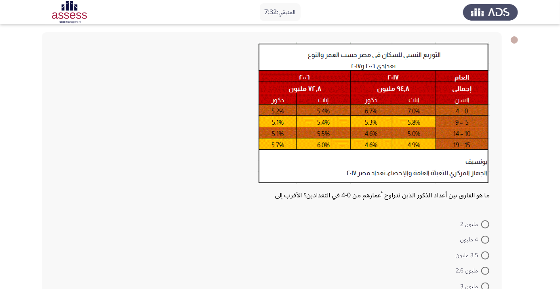
click at [60, 128] on div at bounding box center [272, 115] width 436 height 146
click at [56, 132] on div at bounding box center [272, 115] width 436 height 146
click at [58, 124] on div at bounding box center [272, 115] width 436 height 146
click at [61, 130] on div at bounding box center [272, 115] width 436 height 146
click at [48, 135] on div "ما هو الفارق بين أعداد الذكور الذين تتراوح أعمارهم من 0-4 في التعدادين؟ الأقرب …" at bounding box center [272, 168] width 460 height 272
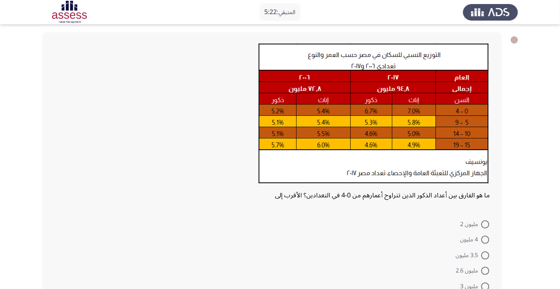
click at [46, 138] on div "ما هو الفارق بين أعداد الذكور الذين تتراوح أعمارهم من 0-4 في التعدادين؟ الأقرب …" at bounding box center [272, 168] width 460 height 272
click at [40, 135] on app-assessment-container "المتبقي: 4:56 السابق ASSESS Aptitude (FOCUS) - Analytical Thinking التالي ما هو…" at bounding box center [280, 155] width 560 height 316
click at [485, 240] on span at bounding box center [485, 240] width 8 height 8
click at [485, 240] on input "4 مليون" at bounding box center [485, 240] width 8 height 8
radio input "true"
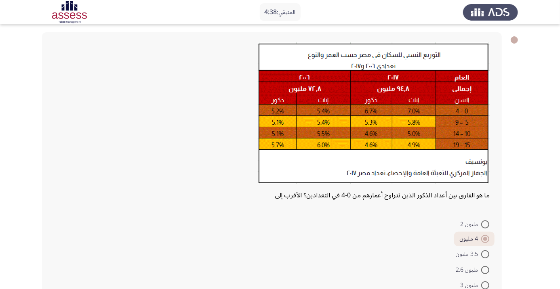
scroll to position [51, 0]
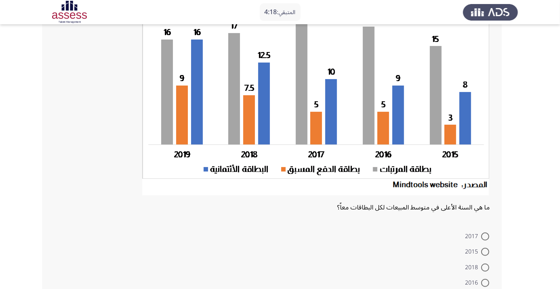
scroll to position [87, 0]
radio input "true"
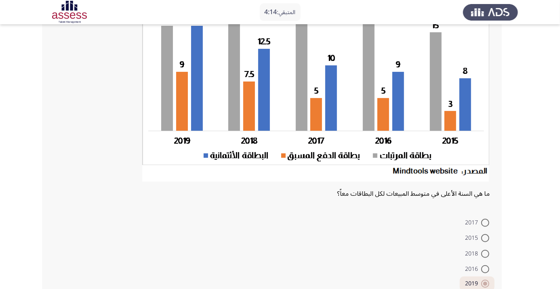
scroll to position [114, 0]
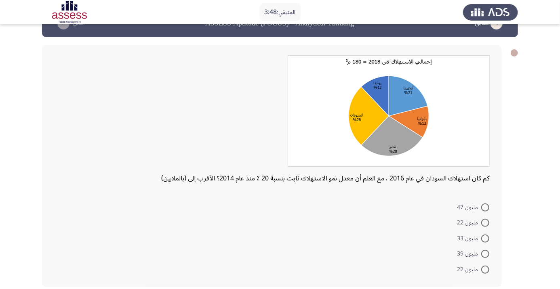
scroll to position [29, 0]
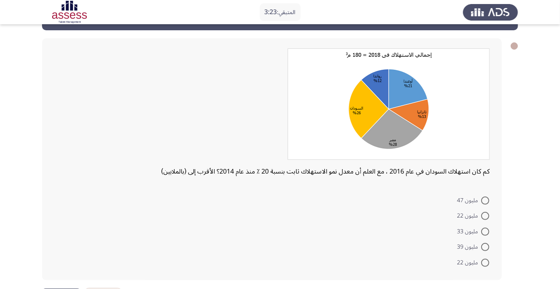
click at [55, 94] on div at bounding box center [272, 106] width 436 height 116
click at [56, 120] on div at bounding box center [272, 106] width 436 height 116
click at [485, 200] on span at bounding box center [485, 201] width 8 height 8
click at [485, 200] on input "مليون 47" at bounding box center [485, 201] width 8 height 8
radio input "true"
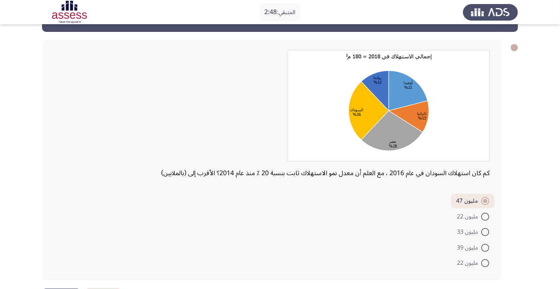
scroll to position [21, 0]
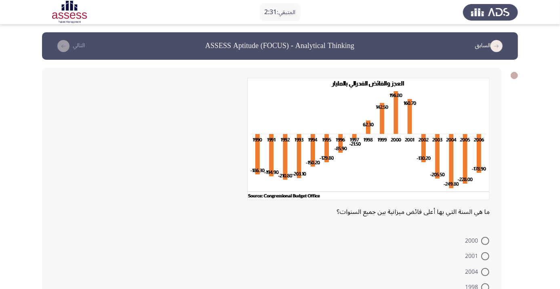
click at [485, 241] on span at bounding box center [485, 241] width 8 height 8
click at [485, 241] on input "2000" at bounding box center [485, 241] width 8 height 8
radio input "true"
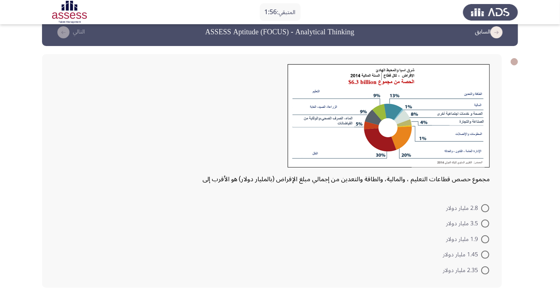
scroll to position [10, 0]
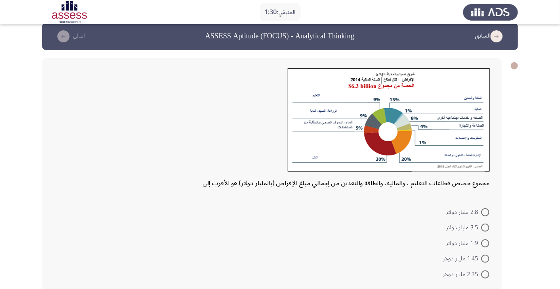
click at [50, 139] on div "مجموع حصص قطاعات التعليم ، والمالية، والطاقة والتعدين من إجمالي مبلغ الإقراض (ب…" at bounding box center [272, 175] width 460 height 234
click at [55, 142] on div at bounding box center [272, 122] width 436 height 108
click at [489, 211] on span at bounding box center [485, 213] width 8 height 8
click at [489, 211] on input "2.8 مليار دولار" at bounding box center [485, 213] width 8 height 8
radio input "true"
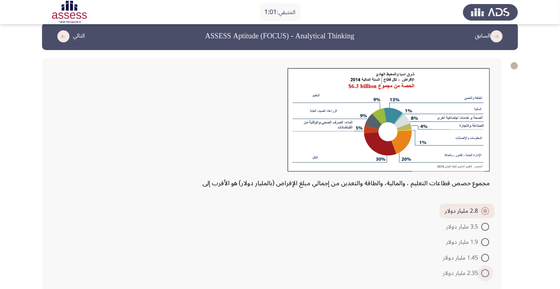
click at [489, 274] on span at bounding box center [485, 274] width 8 height 8
click at [489, 274] on input "2.35 مليار دولار" at bounding box center [485, 274] width 8 height 8
radio input "true"
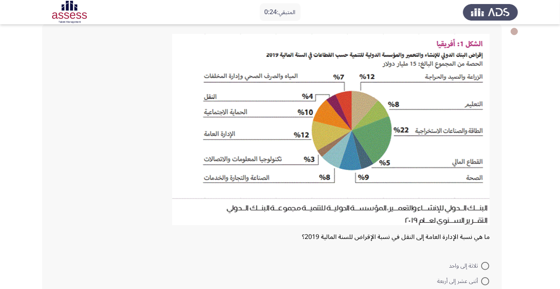
scroll to position [38, 0]
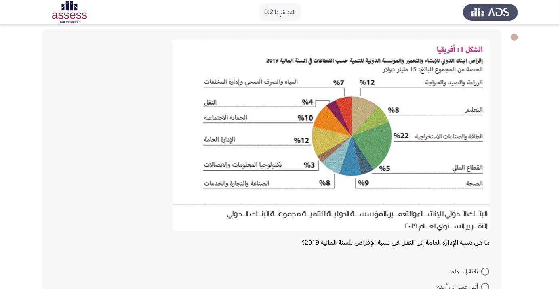
click at [485, 271] on span at bounding box center [485, 272] width 8 height 8
click at [485, 271] on input "ثلاثة إلى واحد" at bounding box center [485, 272] width 8 height 8
radio input "true"
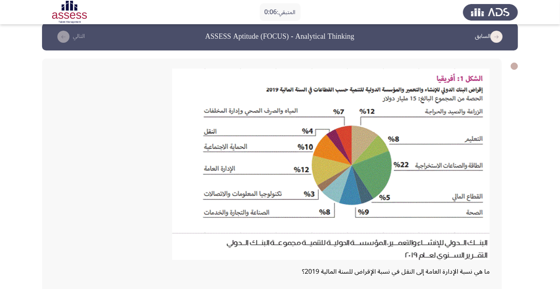
scroll to position [101, 0]
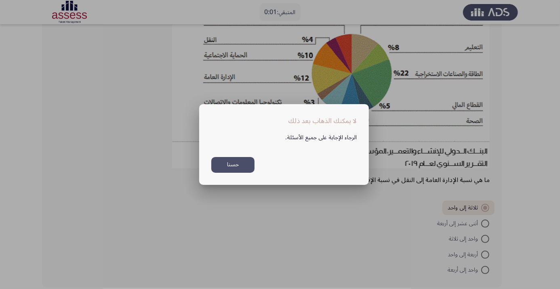
click at [236, 173] on button "حسنا" at bounding box center [232, 165] width 43 height 16
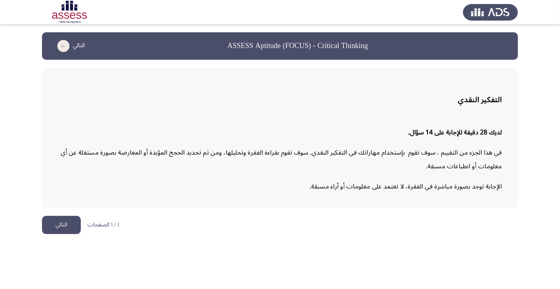
click at [220, 234] on html "ASSESS Aptitude (FOCUS) - Critical Thinking التالي التفكير النقدي لديك 28 دقيقة…" at bounding box center [280, 121] width 560 height 242
click at [66, 227] on button "التالي" at bounding box center [61, 225] width 39 height 18
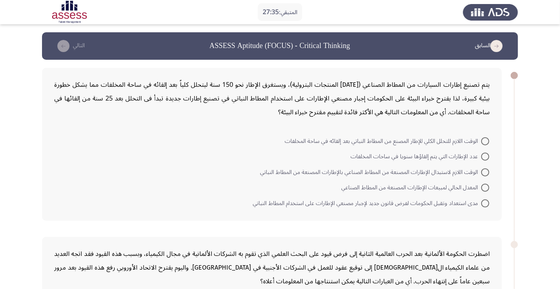
click at [98, 147] on form "الوقت اللازم للتحلل الكلي للإطار المصنع من المطاط النباتي بعد إلقائه في ساحة ال…" at bounding box center [272, 172] width 436 height 78
click at [485, 165] on mat-radio-button "الوقت اللازم لاستبدال الإطارات المصنعة من المطاط الصناعي بالإطارات المصنعة من ا…" at bounding box center [375, 172] width 240 height 16
click at [488, 173] on span at bounding box center [485, 172] width 8 height 8
click at [488, 173] on input "الوقت اللازم لاستبدال الإطارات المصنعة من المطاط الصناعي بالإطارات المصنعة من ا…" at bounding box center [485, 172] width 8 height 8
radio input "true"
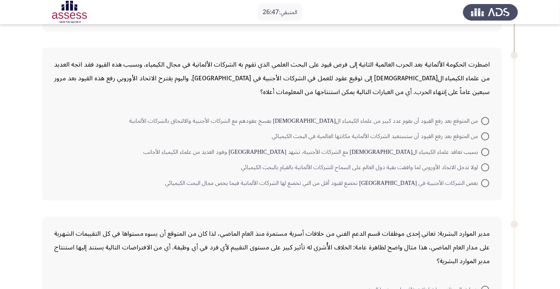
scroll to position [187, 0]
click at [524, 129] on app-assessment-container "المتبقي: 26:21 السابق ASSESS Aptitude (FOCUS) - Critical Thinking التالي يتم تص…" at bounding box center [280, 281] width 560 height 872
click at [485, 121] on span at bounding box center [485, 122] width 8 height 8
click at [485, 121] on input "من المتوقع بعد رفع القيود أن يقوم عدد كبير من علماء الكيمياء الألمان بفسخ عقوده…" at bounding box center [485, 122] width 8 height 8
radio input "true"
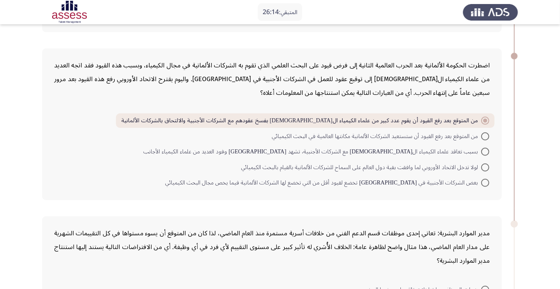
click at [0, 283] on app-assessment-container "المتبقي: 26:14 السابق ASSESS Aptitude (FOCUS) - Critical Thinking التالي يتم تص…" at bounding box center [280, 281] width 560 height 872
click at [0, 283] on app-assessment-container "المتبقي: 26:13 السابق ASSESS Aptitude (FOCUS) - Critical Thinking التالي يتم تص…" at bounding box center [280, 281] width 560 height 872
click at [485, 135] on span at bounding box center [485, 137] width 8 height 8
click at [485, 135] on input "من المتوقع بعد رفع القيود أن ستستعيد الشركات الألمانية مكانتها العالمية في البح…" at bounding box center [485, 137] width 8 height 8
radio input "true"
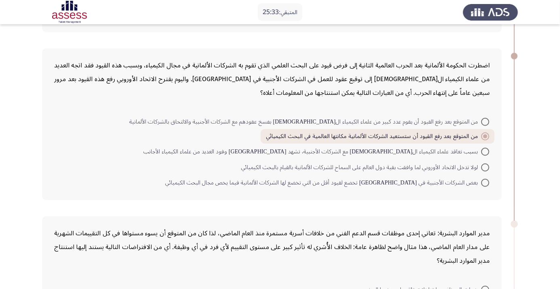
click at [482, 212] on div "مدير الموارد البشرية: تعاني إحدى موظفات قسم الدعم الفني من خلافات أسرية مستمرة …" at bounding box center [280, 293] width 476 height 169
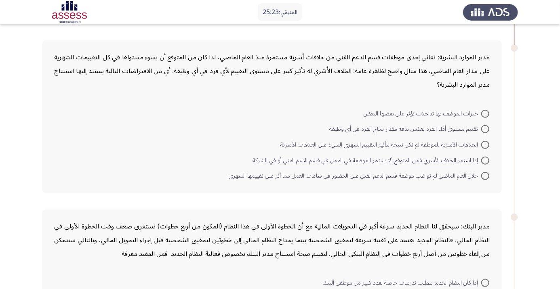
scroll to position [364, 0]
click at [67, 107] on form "خبرات الموظف بها تداخلات تؤثر على بعضها البعض تقييم مستوى أداء الفرد يعكس بدقة …" at bounding box center [272, 144] width 436 height 78
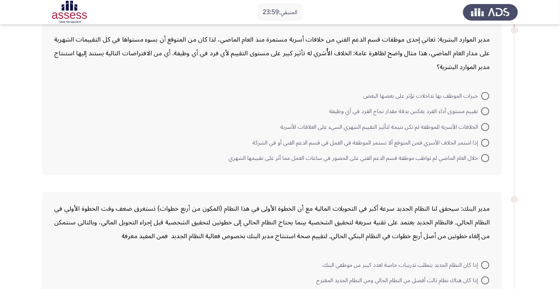
scroll to position [382, 0]
click at [487, 142] on span at bounding box center [485, 143] width 8 height 8
click at [487, 142] on input "إذا استمر الخلاف الأسري فمن المتوقع ألا تستمر الموظفة في العمل في قسم الدعم الف…" at bounding box center [485, 143] width 8 height 8
radio input "true"
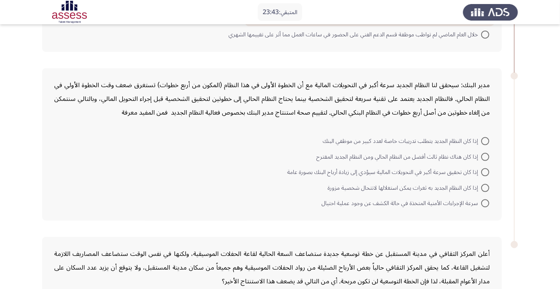
scroll to position [505, 0]
click at [55, 144] on form "إذا كان النظام الجديد يتطلب تدريبات خاصة لعدد كبير من موظفي البنك إذا كان هناك …" at bounding box center [272, 172] width 436 height 78
click at [487, 148] on mat-radio-button "إذا كان هناك نظام ثالث أفضل من النظام الحالي ومن النظام الجديد المقترح" at bounding box center [402, 156] width 183 height 16
click at [485, 139] on span at bounding box center [485, 141] width 8 height 8
click at [485, 139] on input "إذا كان النظام الجديد يتطلب تدريبات خاصة لعدد كبير من موظفي البنك" at bounding box center [485, 141] width 8 height 8
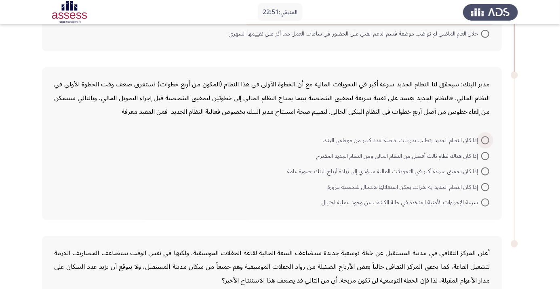
radio input "true"
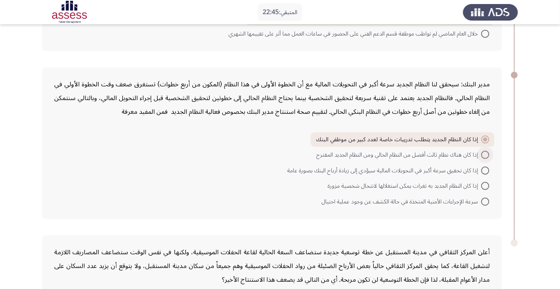
click at [485, 154] on span at bounding box center [485, 155] width 8 height 8
click at [485, 154] on input "إذا كان هناك نظام ثالث أفضل من النظام الحالي ومن النظام الجديد المقترح" at bounding box center [485, 155] width 8 height 8
radio input "true"
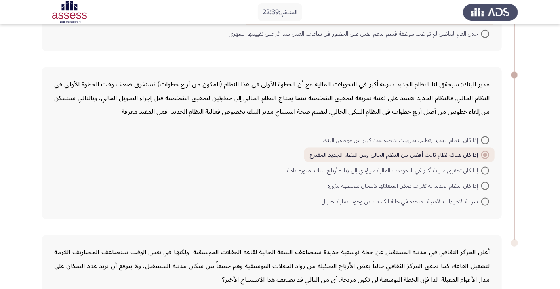
click at [485, 169] on span at bounding box center [485, 171] width 8 height 8
click at [485, 169] on input "إذا كان تحقيق سرعة أكبر في التحويلات المالية سيؤدي إلى زيادة أرباح البنك بصورة …" at bounding box center [485, 171] width 8 height 8
radio input "true"
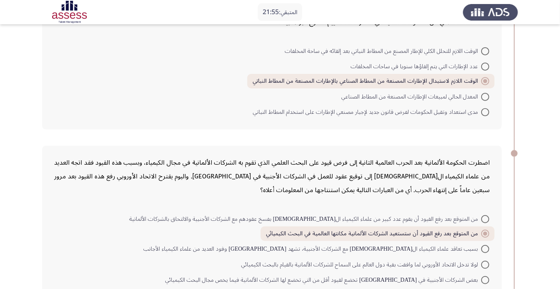
scroll to position [0, 0]
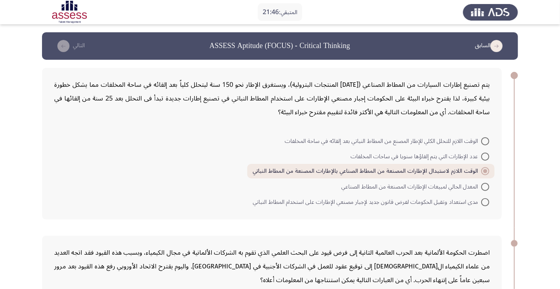
click at [66, 169] on form "الوقت اللازم للتحلل الكلي للإطار المصنع من المطاط النباتي بعد إلقائه في ساحة ال…" at bounding box center [272, 171] width 436 height 77
click at [68, 162] on form "الوقت اللازم للتحلل الكلي للإطار المصنع من المطاط النباتي بعد إلقائه في ساحة ال…" at bounding box center [272, 171] width 436 height 77
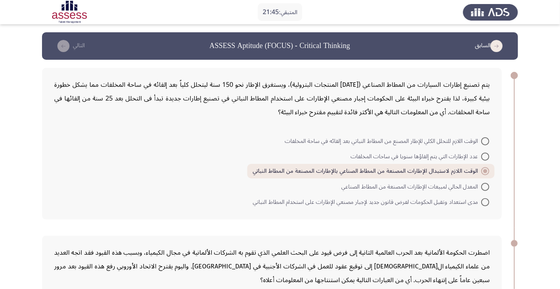
click at [68, 162] on form "الوقت اللازم للتحلل الكلي للإطار المصنع من المطاط النباتي بعد إلقائه في ساحة ال…" at bounding box center [272, 171] width 436 height 77
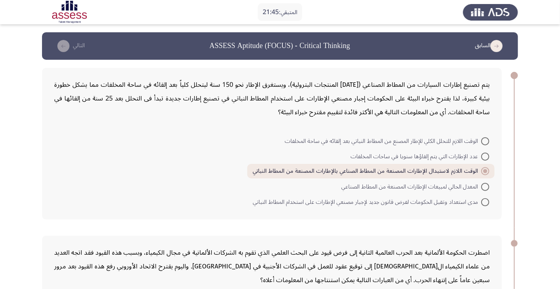
click at [68, 162] on form "الوقت اللازم للتحلل الكلي للإطار المصنع من المطاط النباتي بعد إلقائه في ساحة ال…" at bounding box center [272, 171] width 436 height 77
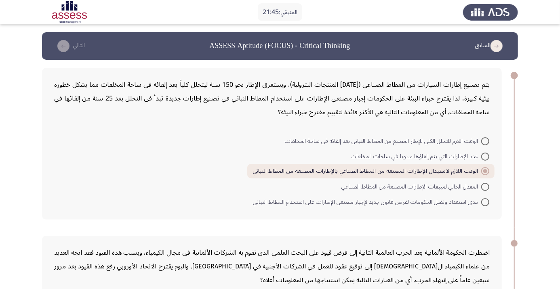
click at [68, 162] on form "الوقت اللازم للتحلل الكلي للإطار المصنع من المطاط النباتي بعد إلقائه في ساحة ال…" at bounding box center [272, 171] width 436 height 77
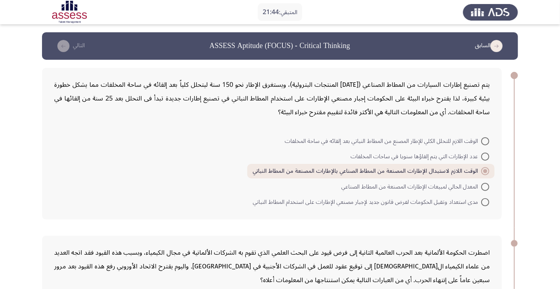
click at [68, 162] on form "الوقت اللازم للتحلل الكلي للإطار المصنع من المطاط النباتي بعد إلقائه في ساحة ال…" at bounding box center [272, 171] width 436 height 77
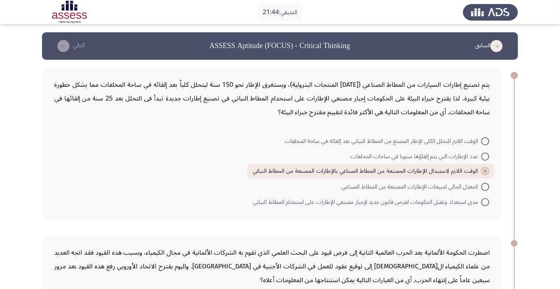
click at [68, 162] on form "الوقت اللازم للتحلل الكلي للإطار المصنع من المطاط النباتي بعد إلقائه في ساحة ال…" at bounding box center [272, 171] width 436 height 77
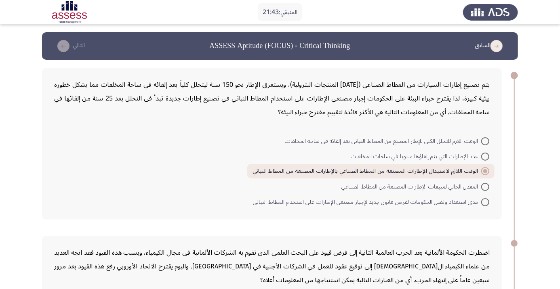
click at [68, 162] on form "الوقت اللازم للتحلل الكلي للإطار المصنع من المطاط النباتي بعد إلقائه في ساحة ال…" at bounding box center [272, 171] width 436 height 77
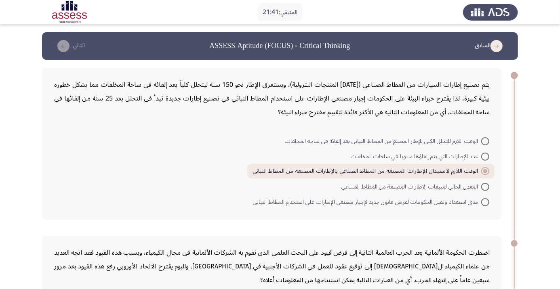
click at [68, 162] on form "الوقت اللازم للتحلل الكلي للإطار المصنع من المطاط النباتي بعد إلقائه في ساحة ال…" at bounding box center [272, 171] width 436 height 77
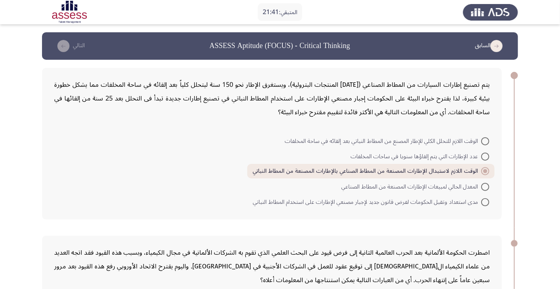
click at [68, 162] on form "الوقت اللازم للتحلل الكلي للإطار المصنع من المطاط النباتي بعد إلقائه في ساحة ال…" at bounding box center [272, 171] width 436 height 77
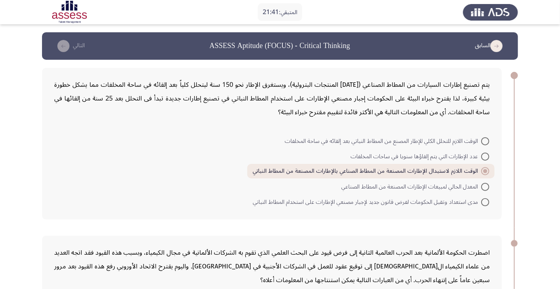
click at [68, 162] on form "الوقت اللازم للتحلل الكلي للإطار المصنع من المطاط النباتي بعد إلقائه في ساحة ال…" at bounding box center [272, 171] width 436 height 77
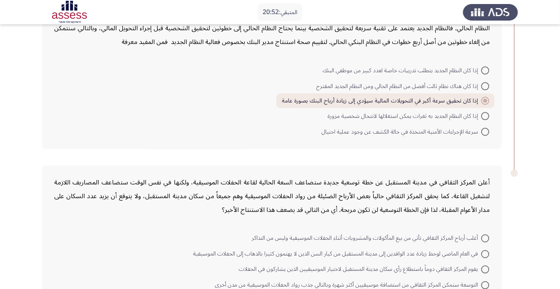
scroll to position [604, 0]
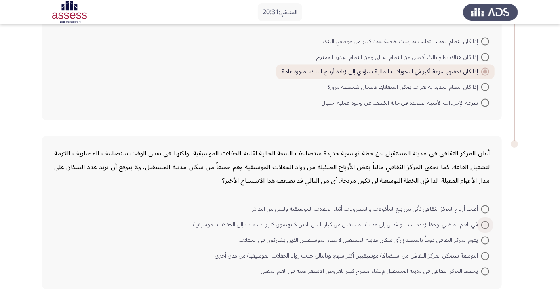
click at [485, 226] on span at bounding box center [485, 225] width 8 height 8
click at [485, 226] on input "في العام الماضي لوحظ زيادة عدد الوافدين إلى مدينة المستقبل من كبار السن الذين ل…" at bounding box center [485, 225] width 8 height 8
radio input "true"
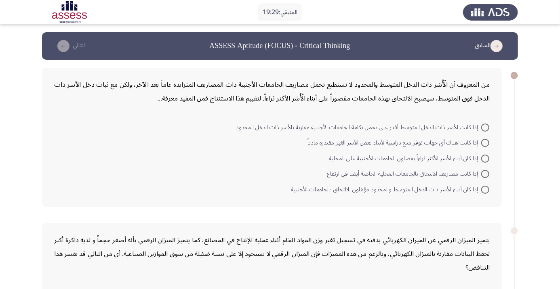
scroll to position [5, 0]
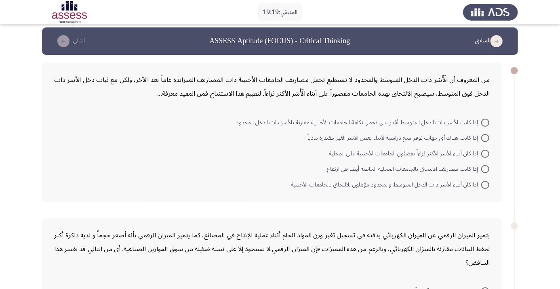
click at [484, 124] on span at bounding box center [485, 123] width 8 height 8
click at [484, 124] on input "إذا كانت الأسر ذات الدخل المتوسط أقدر على تحمل تكلفة الجامعات الأجنبية مقارنة ب…" at bounding box center [485, 123] width 8 height 8
radio input "true"
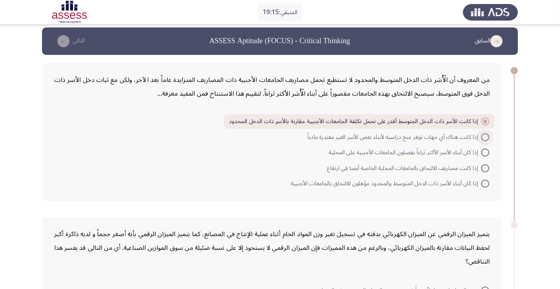
click at [485, 137] on span at bounding box center [485, 137] width 8 height 8
click at [485, 137] on input "إذا كانت هناك أي جهات توفر منح دراسية لأبناء بعض الأسر الغير مقتدرة مادياً" at bounding box center [485, 137] width 8 height 8
radio input "true"
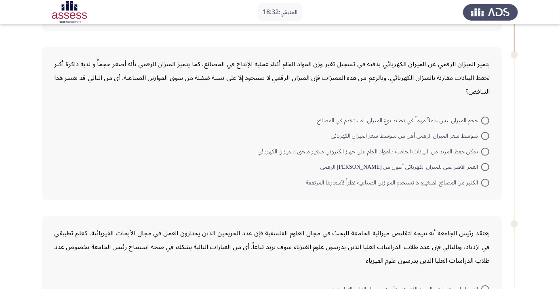
scroll to position [192, 0]
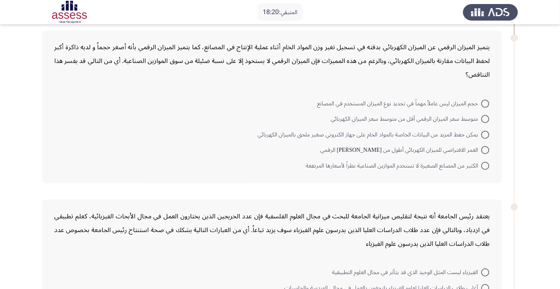
click at [485, 134] on span at bounding box center [485, 135] width 8 height 8
click at [485, 134] on input "يمكن حفظ المزيد من البيانات الخاصة بالمواد الخام على جهاز الكتروني صغير ملحق با…" at bounding box center [485, 135] width 8 height 8
radio input "true"
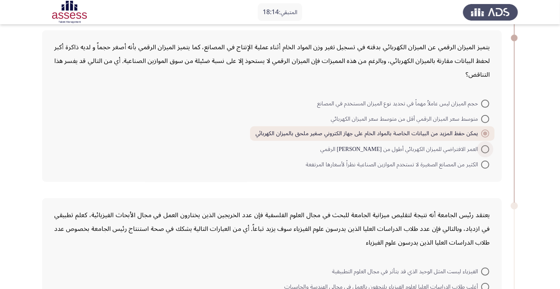
click at [485, 149] on span at bounding box center [485, 149] width 8 height 8
click at [485, 149] on input "العمر الافتراضي للميزان الكهربائي أطول من عمر نظيره الرقمي" at bounding box center [485, 149] width 8 height 8
radio input "true"
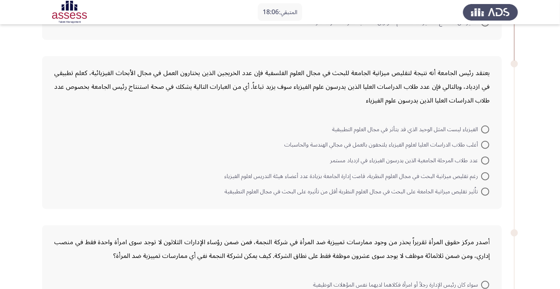
scroll to position [337, 0]
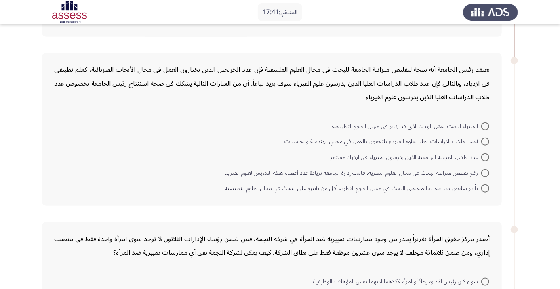
click at [69, 159] on form "الفيزياء ليست المثل الوحيد الذي قد يتأثر في مجال العلوم التطبيقية أغلب طلاب الد…" at bounding box center [272, 157] width 436 height 78
click at [485, 141] on span at bounding box center [485, 142] width 8 height 8
click at [485, 141] on input "أغلب طلاب الدراسات العليا لعلوم الفيزياء يلتحقون بالعمل في مجالي الهندسة والحاس…" at bounding box center [485, 142] width 8 height 8
radio input "true"
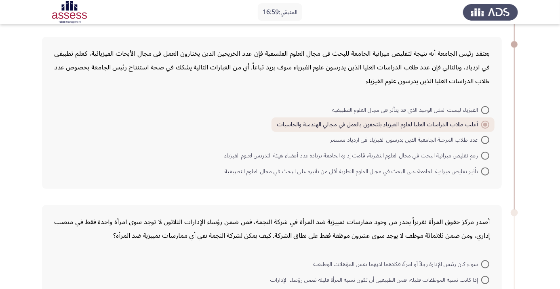
scroll to position [362, 0]
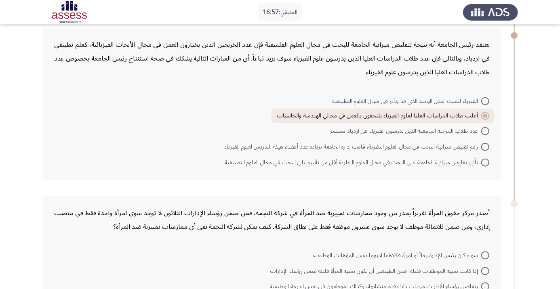
click at [487, 164] on span at bounding box center [485, 163] width 8 height 8
click at [487, 164] on input "تاُثير تقليص ميزانية الجامعة على البحث في مجال العلوم النظرية أقل من تأثيره على…" at bounding box center [485, 163] width 8 height 8
radio input "true"
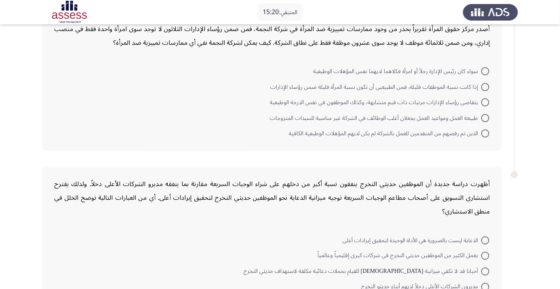
scroll to position [547, 0]
click at [485, 116] on span at bounding box center [485, 118] width 8 height 8
click at [485, 116] on input "طبيعة العمل ومواعيد العمل يجعلان أغلب الوظائف في الشركة غير مناسبة للسيدات المت…" at bounding box center [485, 118] width 8 height 8
radio input "true"
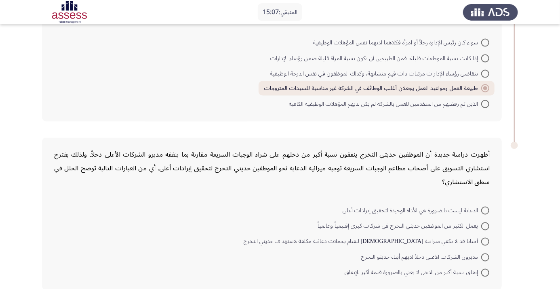
scroll to position [577, 0]
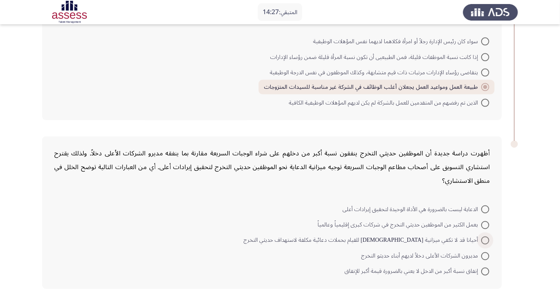
click at [485, 239] on span at bounding box center [485, 241] width 8 height 8
click at [485, 239] on input "أحيانا قد لا تكفي ميزانية الدعاية للقيام بحملات دعائية مكلفة لاستهداف حديثي الت…" at bounding box center [485, 241] width 8 height 8
radio input "true"
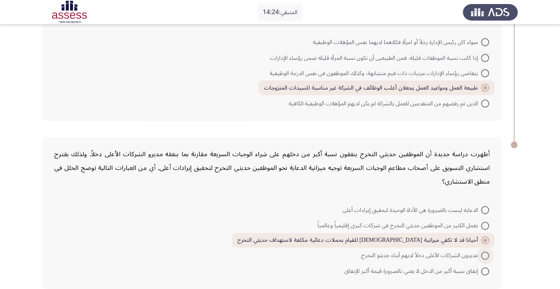
click at [485, 255] on span at bounding box center [485, 256] width 8 height 8
click at [485, 255] on input "مديرون الشركات الأعلى دخلاً لديهم أبناء حديثو التخرج" at bounding box center [485, 256] width 8 height 8
radio input "true"
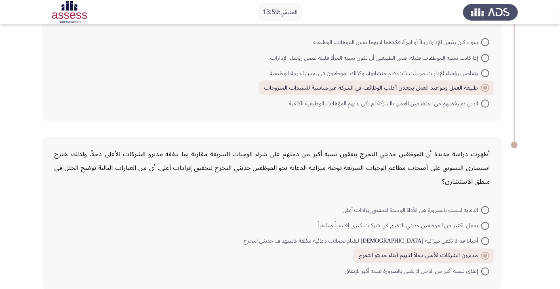
click at [481, 213] on span at bounding box center [485, 210] width 8 height 8
click at [481, 213] on input "الدعاية ليست بالضرورة هي الأداة الوحيدة لتحقيق إيرادات أعلى" at bounding box center [485, 210] width 8 height 8
radio input "true"
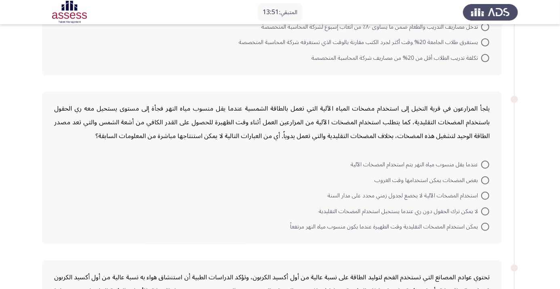
scroll to position [0, 0]
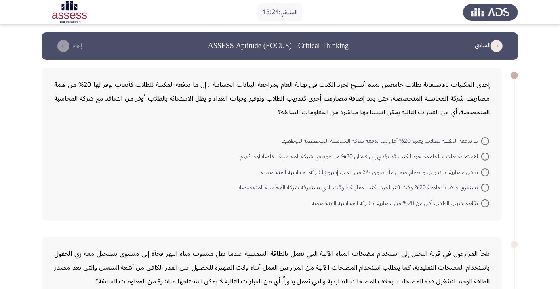
click at [90, 153] on form "ما تدفعه المكتبة للطلاب يعتبر 20% أقل مما تدفعه شركة المحاسبة المتخصصة لموظفيها…" at bounding box center [272, 172] width 436 height 78
click at [80, 147] on form "ما تدفعه المكتبة للطلاب يعتبر 20% أقل مما تدفعه شركة المحاسبة المتخصصة لموظفيها…" at bounding box center [272, 172] width 436 height 78
click at [485, 149] on mat-radio-button "الاستعانة بطلاب الجامعة لجرد الكتب قد يؤدي إلى فقدان 20% من موظفي شركة المحاسبة…" at bounding box center [365, 157] width 260 height 16
click at [485, 141] on span at bounding box center [485, 141] width 8 height 8
click at [485, 141] on input "ما تدفعه المكتبة للطلاب يعتبر 20% أقل مما تدفعه شركة المحاسبة المتخصصة لموظفيها" at bounding box center [485, 141] width 8 height 8
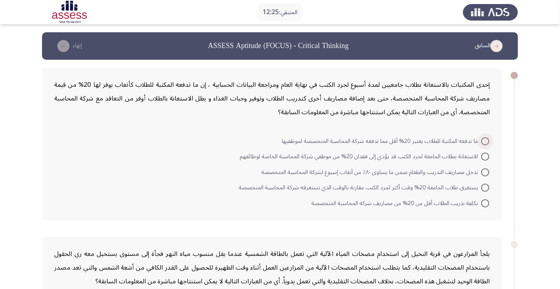
radio input "true"
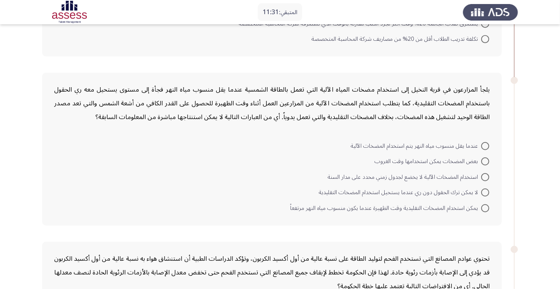
scroll to position [158, 0]
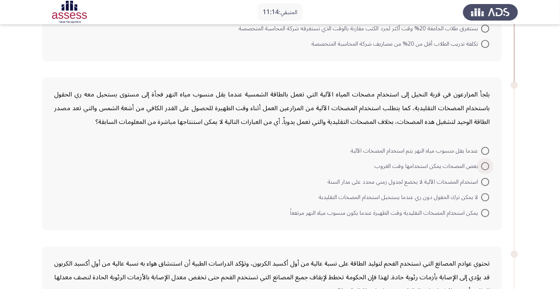
click at [485, 166] on span at bounding box center [485, 166] width 8 height 8
click at [485, 166] on input "بعض المضخات يمكن استخدامها وقت الغروب" at bounding box center [485, 166] width 8 height 8
radio input "true"
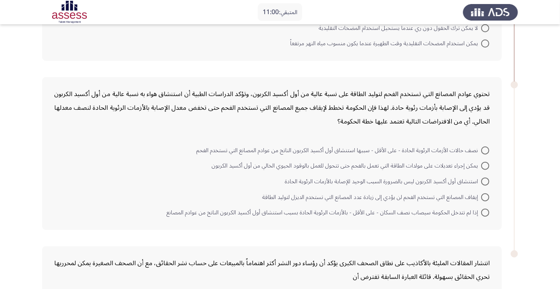
scroll to position [328, 0]
click at [61, 175] on form "نصف حالات الأزمات الرئوية الحادة - على الأقل - سببها استنشاق أول أكسيد الكربون …" at bounding box center [272, 180] width 436 height 78
click at [485, 148] on span at bounding box center [485, 149] width 8 height 8
click at [485, 148] on input "نصف حالات الأزمات الرئوية الحادة - على الأقل - سببها استنشاق أول أكسيد الكربون …" at bounding box center [485, 149] width 8 height 8
radio input "true"
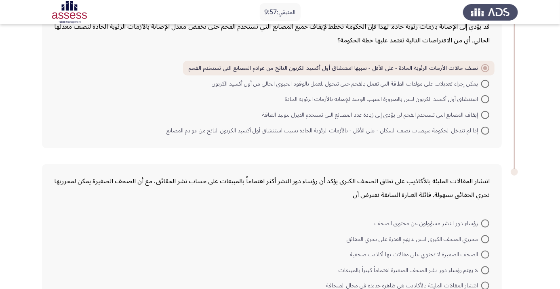
scroll to position [423, 0]
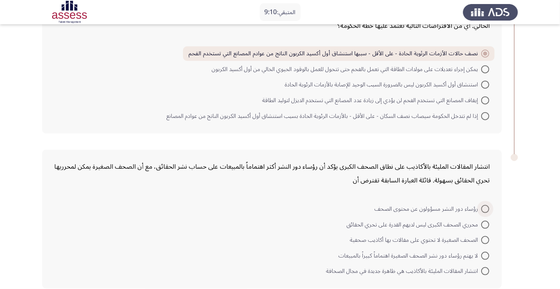
click at [485, 208] on span at bounding box center [485, 209] width 8 height 8
click at [485, 208] on input "رؤساء دور النشر مسؤولون عن محتوى الصحف" at bounding box center [485, 209] width 8 height 8
radio input "true"
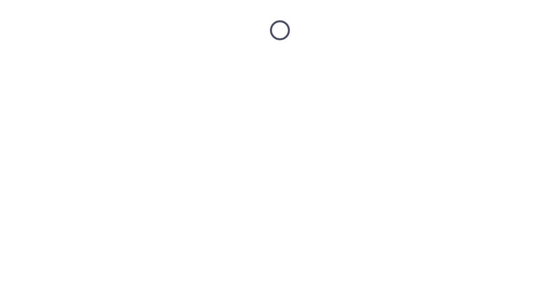
scroll to position [0, 0]
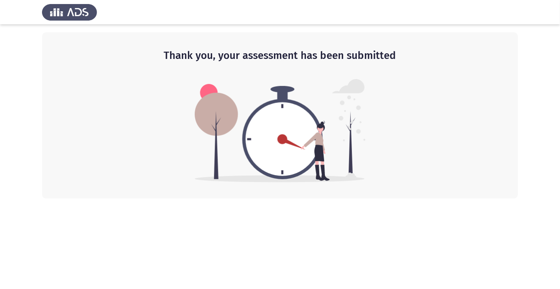
click at [560, 199] on html "Thank you, your assessment has been submitted" at bounding box center [280, 99] width 560 height 199
